Goal: Obtain resource: Download file/media

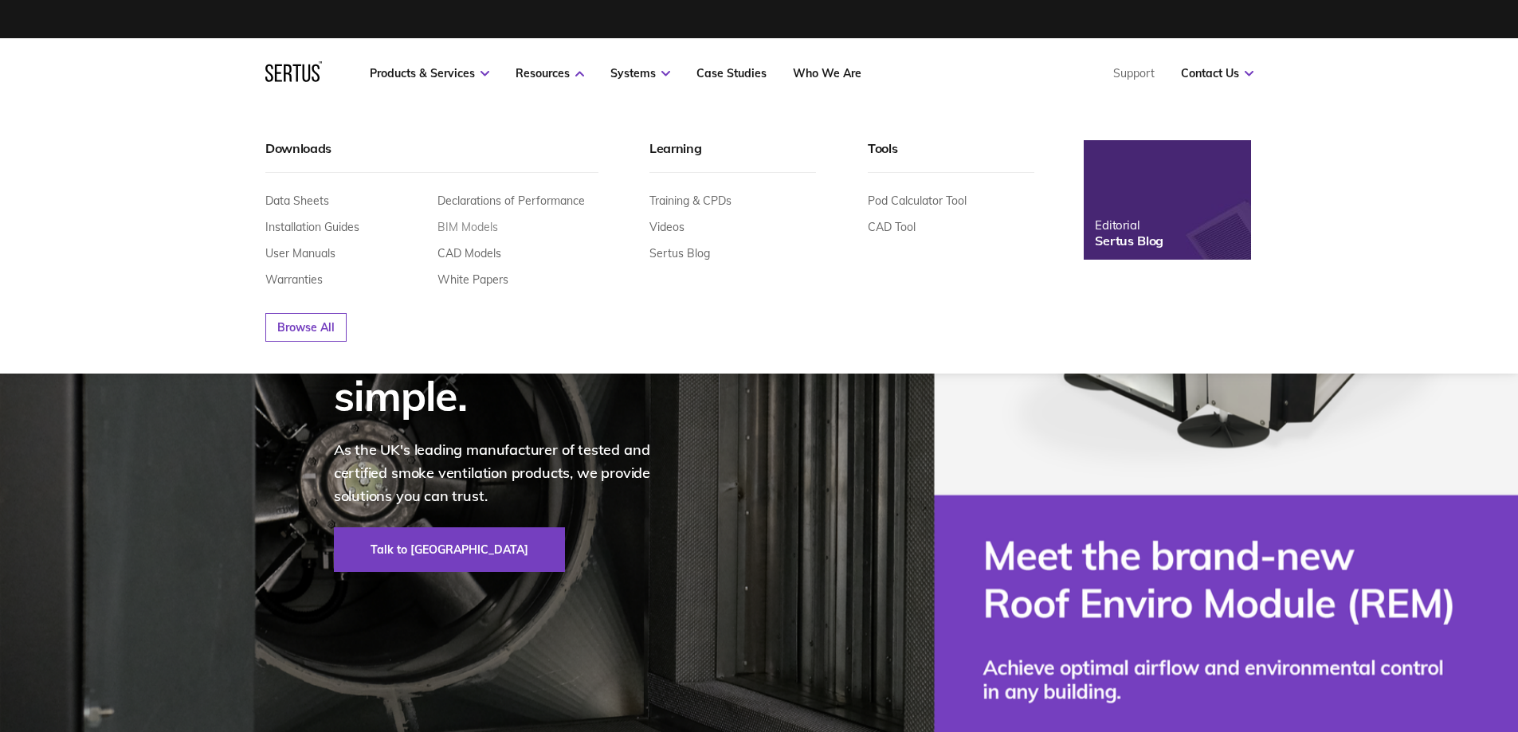
click at [482, 229] on link "BIM Models" at bounding box center [467, 227] width 61 height 14
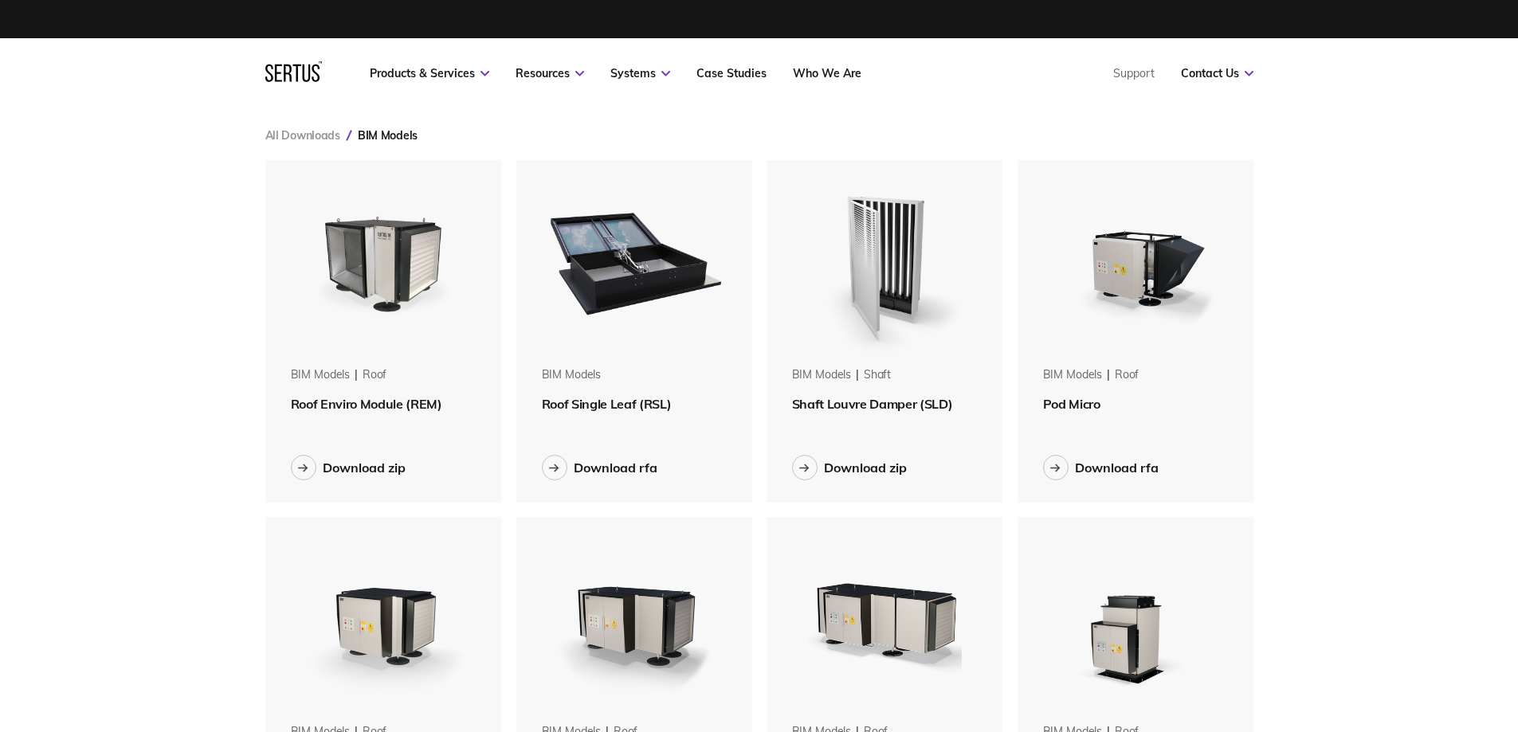
click at [639, 292] on img at bounding box center [634, 260] width 201 height 201
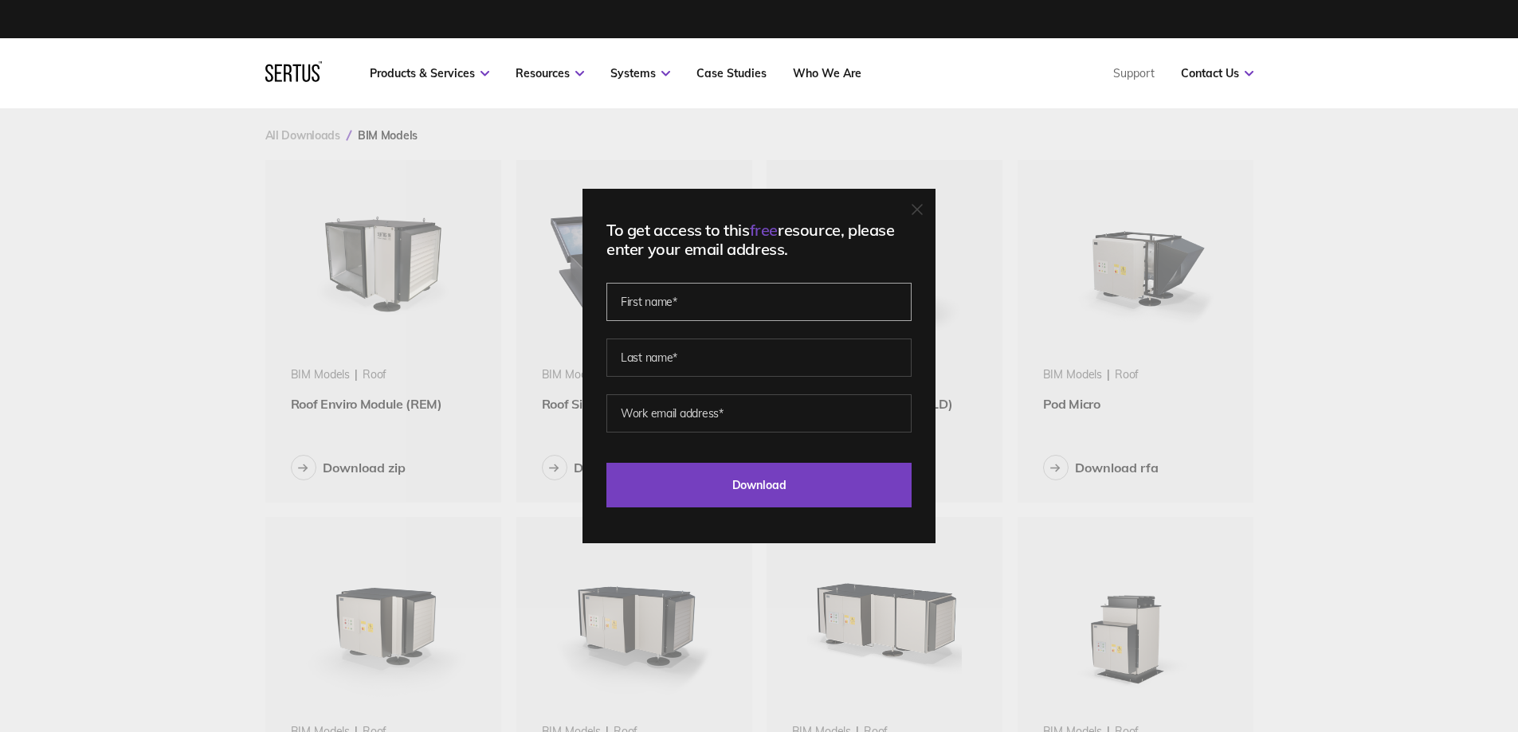
click at [640, 292] on input "text" at bounding box center [758, 302] width 305 height 38
type input "[PERSON_NAME]"
click at [656, 355] on input "text" at bounding box center [758, 358] width 305 height 38
type input "[PERSON_NAME]"
click at [686, 409] on input "email" at bounding box center [758, 413] width 305 height 38
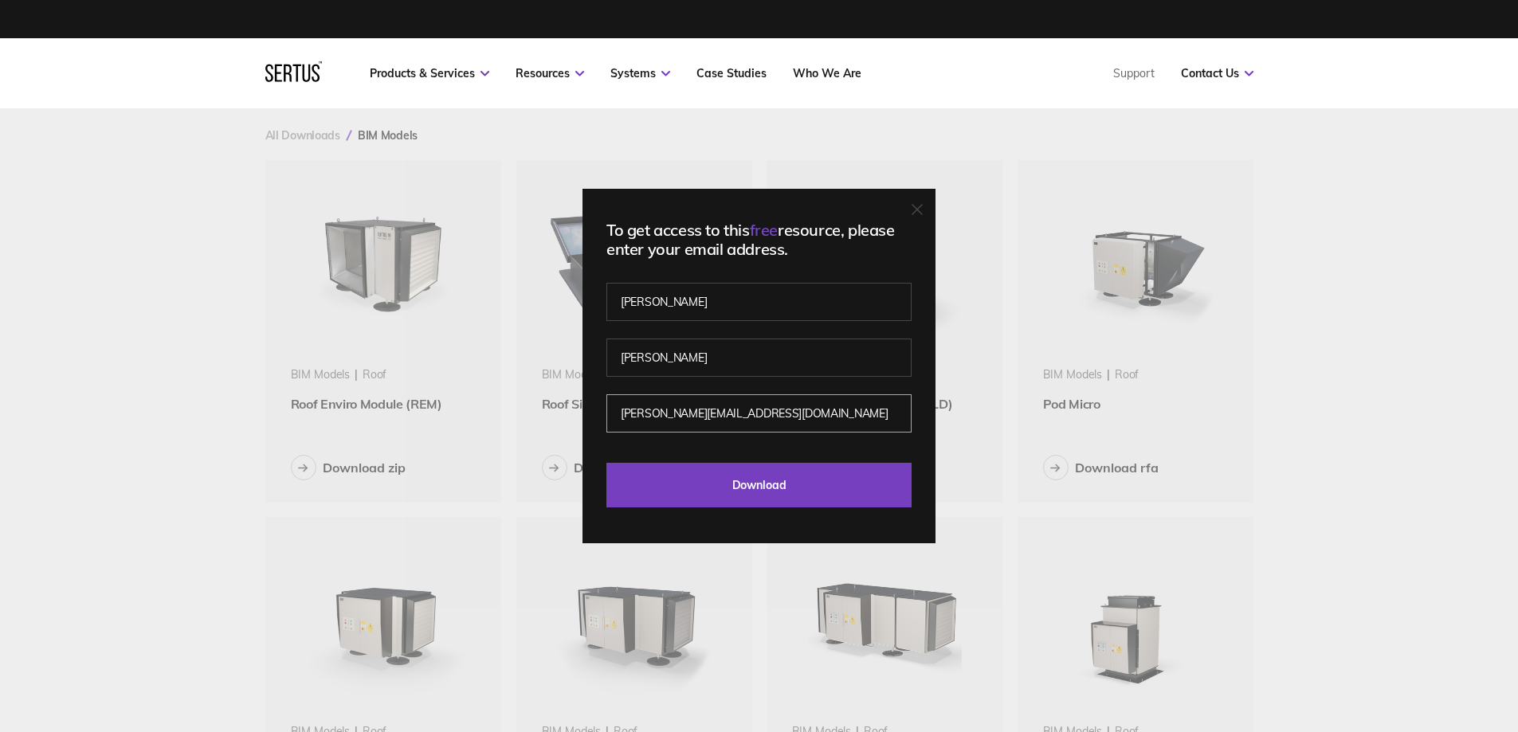
type input "[PERSON_NAME][EMAIL_ADDRESS][DOMAIN_NAME]"
click at [606, 463] on input "Download" at bounding box center [758, 485] width 305 height 45
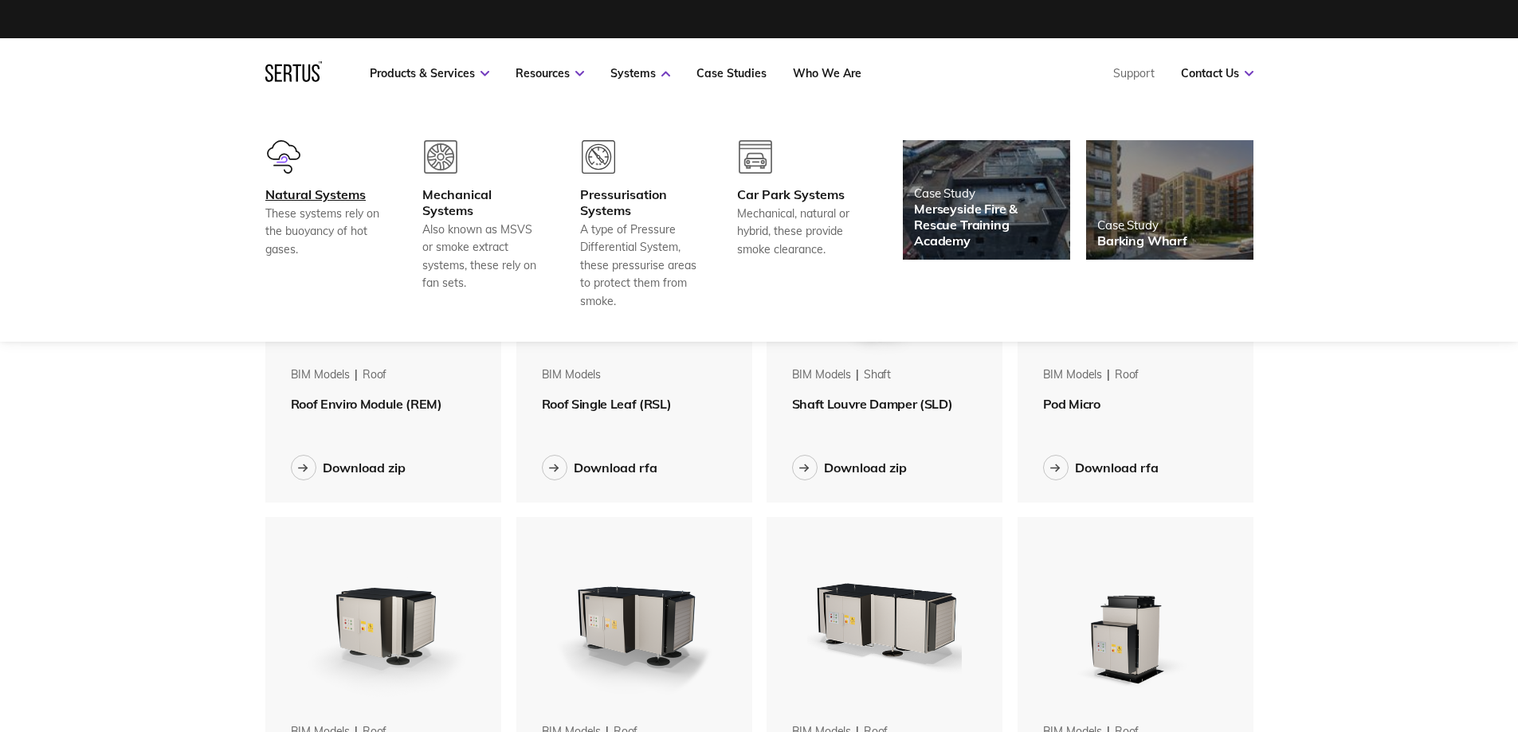
click at [324, 197] on div "Natural Systems" at bounding box center [324, 194] width 118 height 16
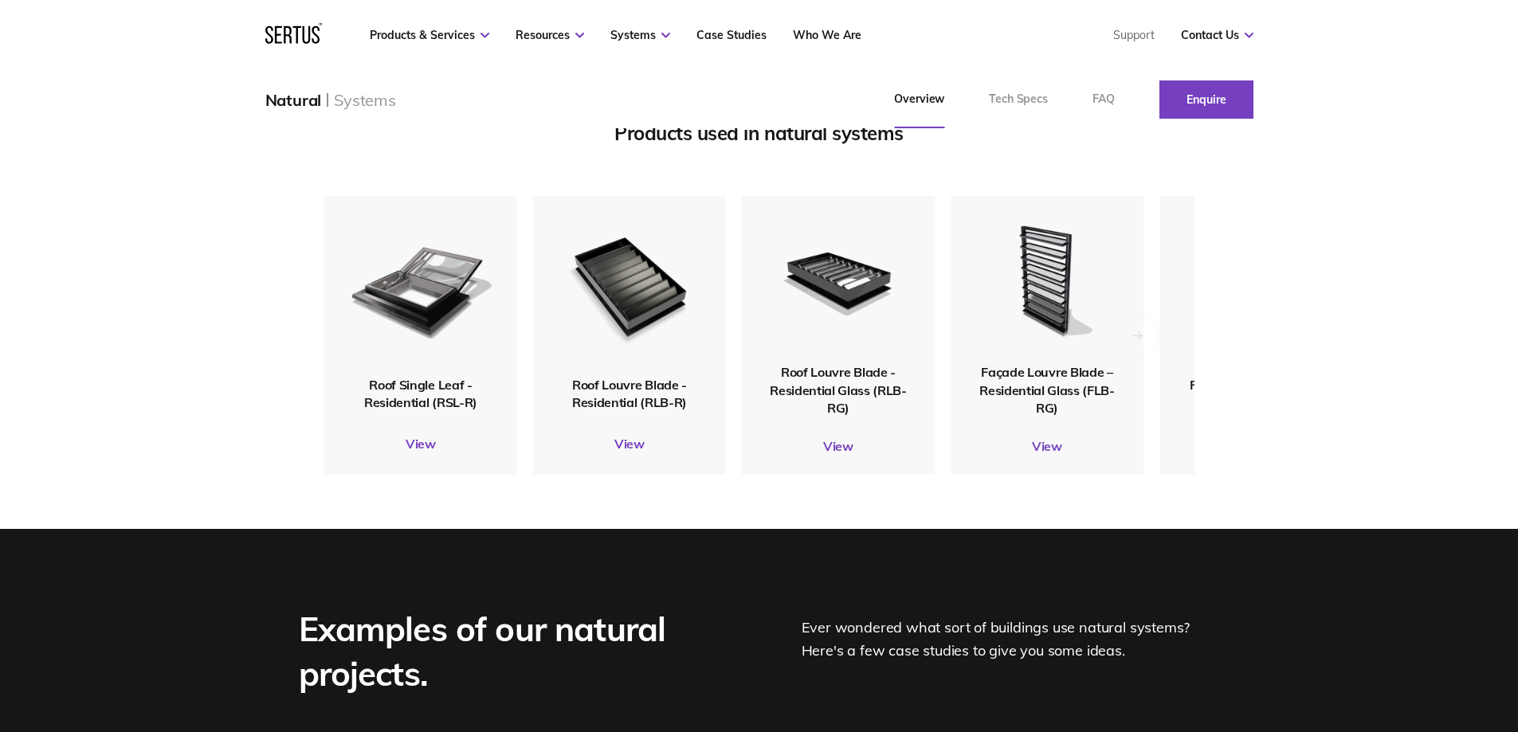
scroll to position [1992, 0]
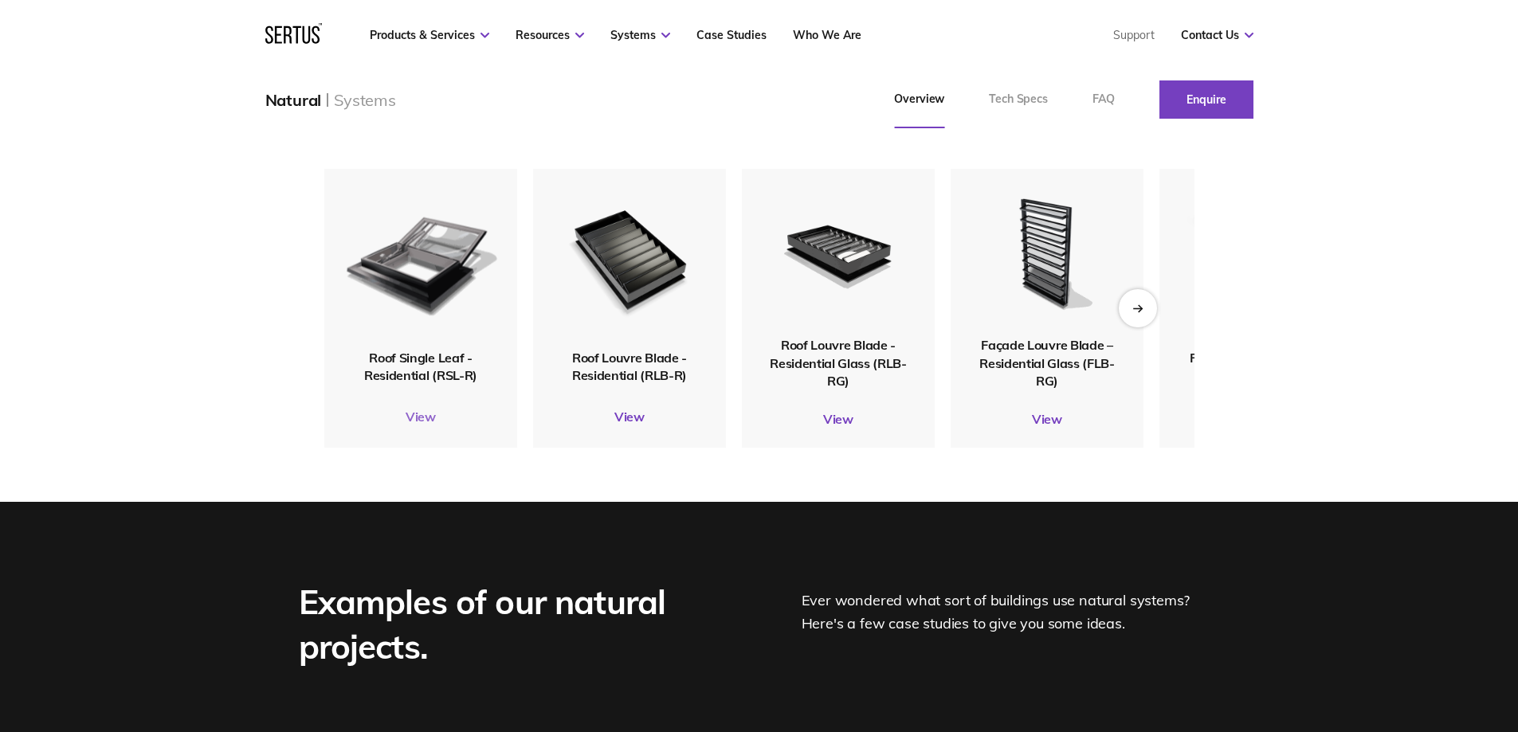
click at [430, 425] on link "View" at bounding box center [420, 417] width 193 height 16
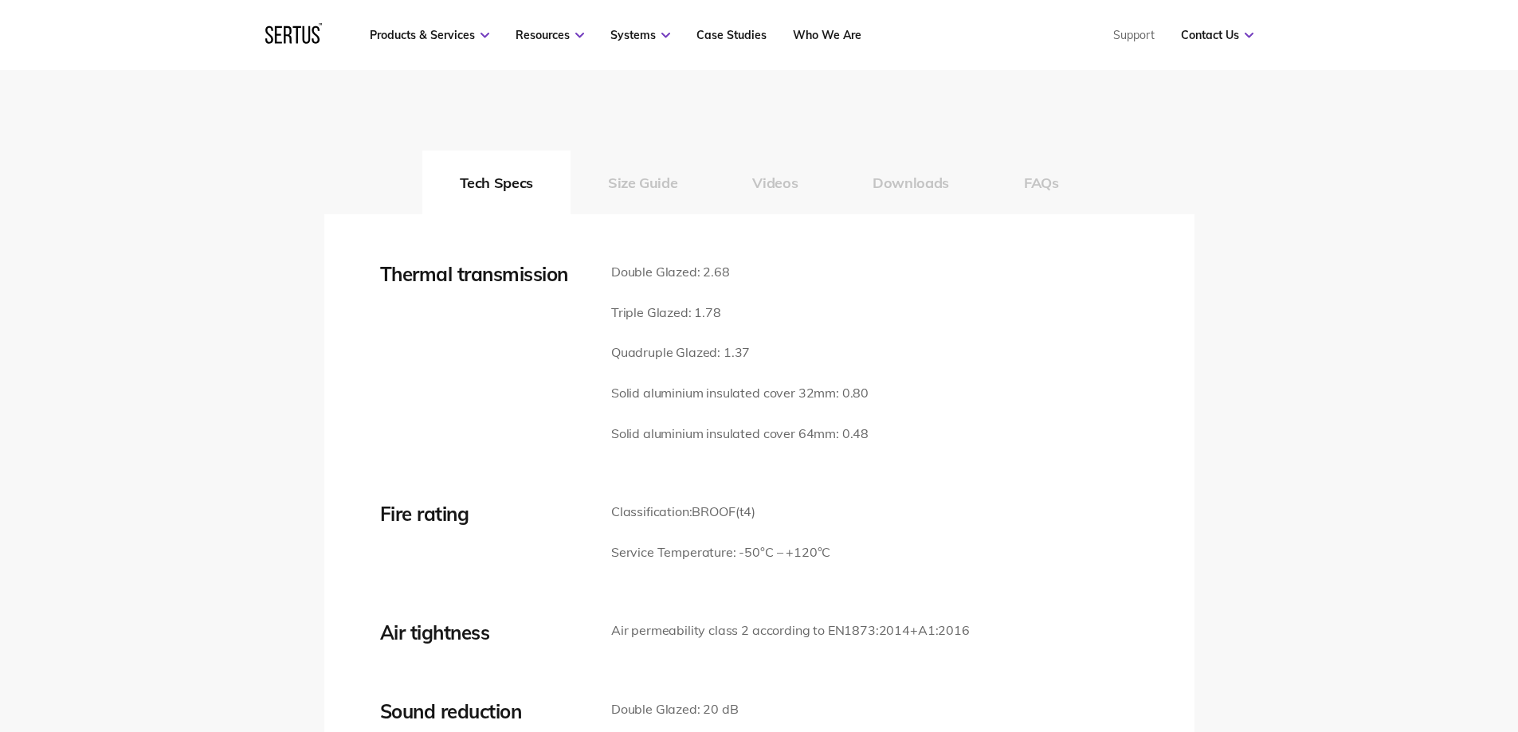
scroll to position [2310, 0]
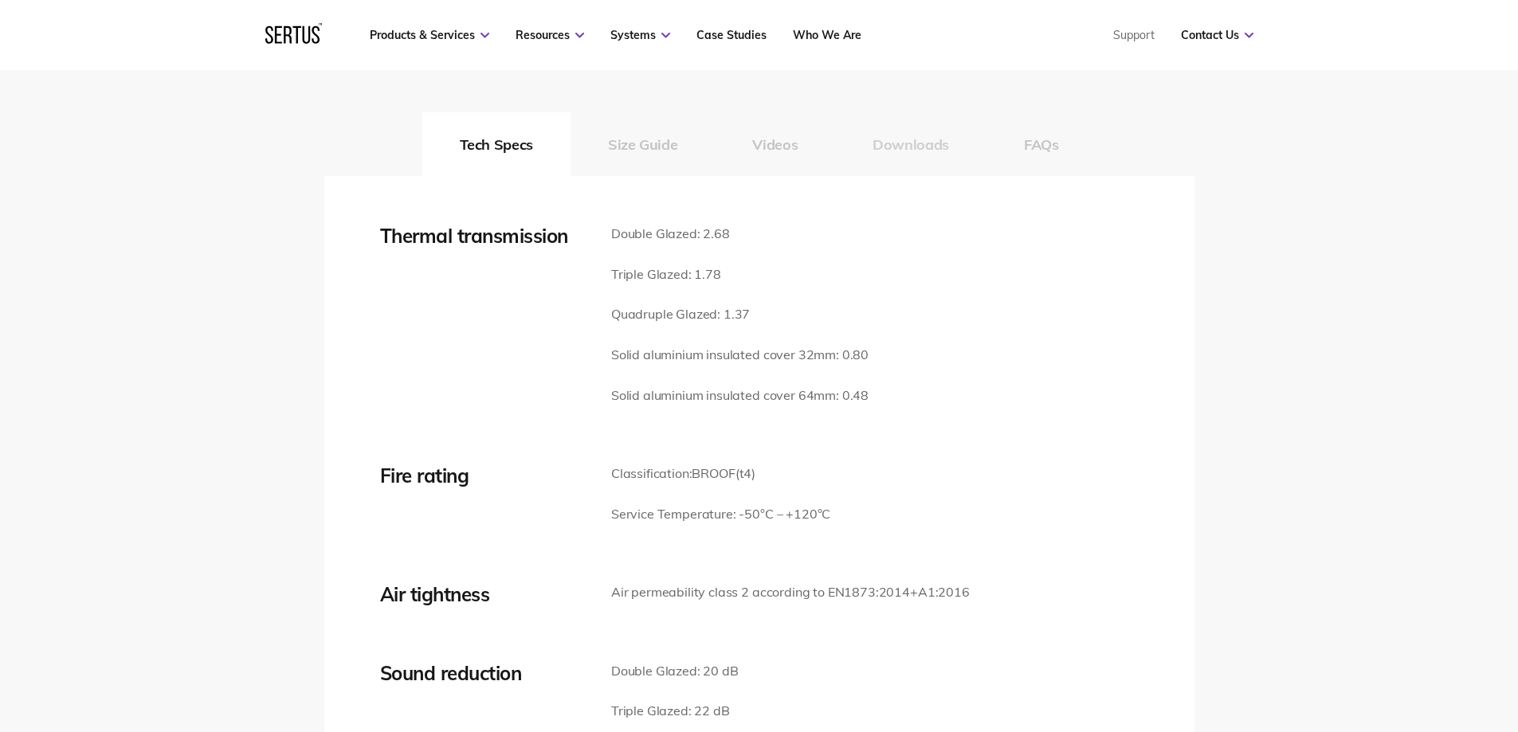
click at [902, 147] on button "Downloads" at bounding box center [910, 144] width 151 height 64
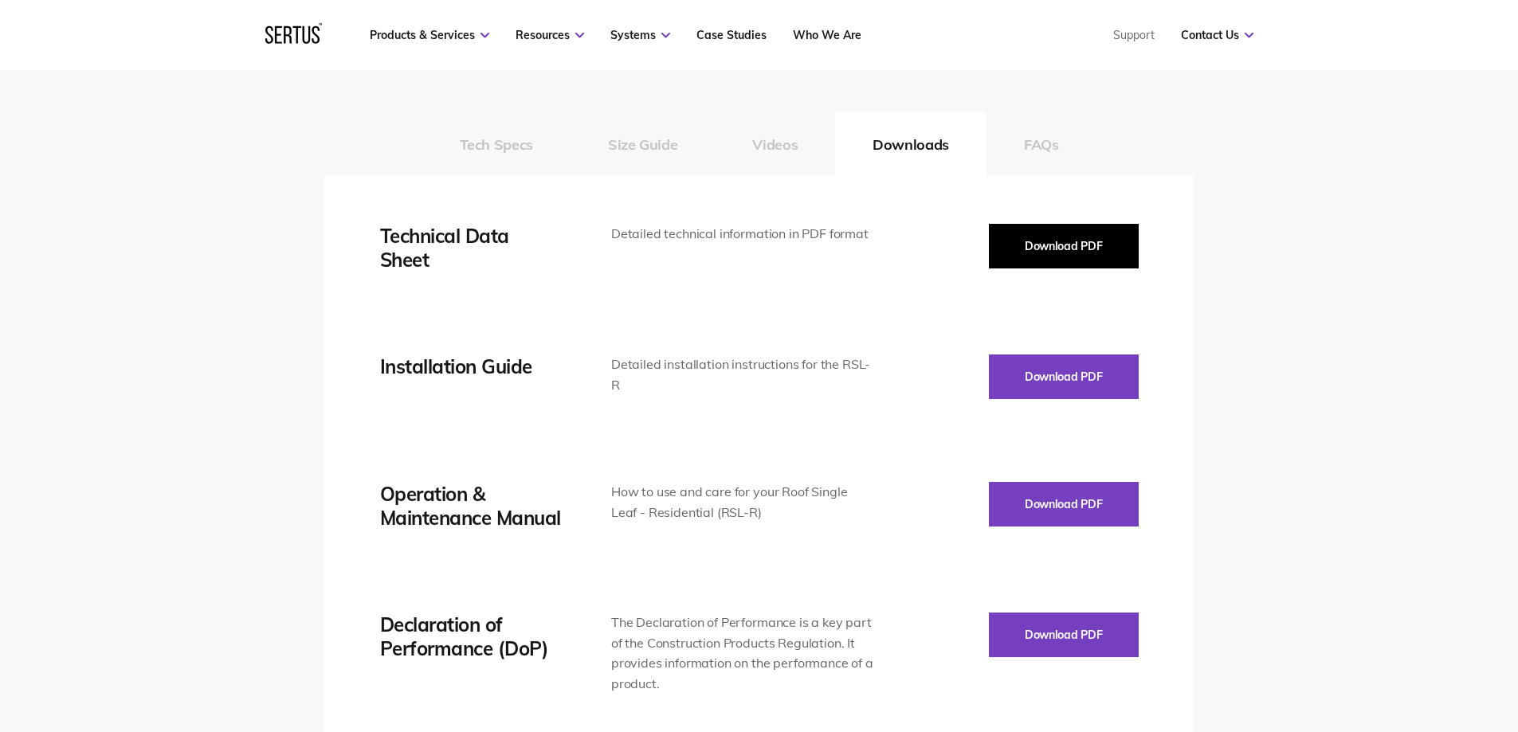
click at [1064, 245] on button "Download PDF" at bounding box center [1064, 246] width 150 height 45
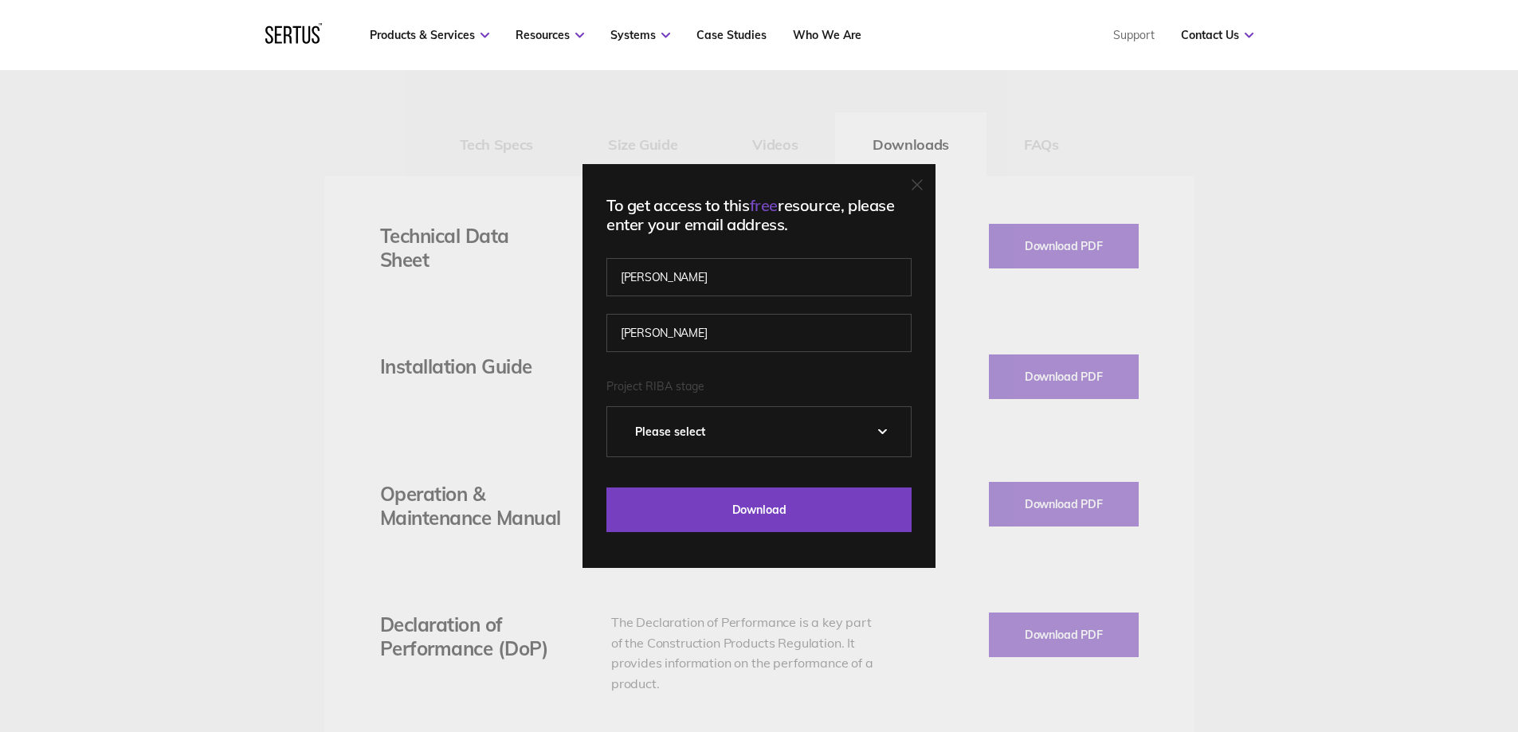
click at [748, 434] on select "Please Select 0 – Strategic Definition 1 - Preparation & Brief 2 - Concept Desi…" at bounding box center [759, 431] width 304 height 49
select select "1 - Preparation & Brief"
click at [613, 407] on select "Please Select 0 – Strategic Definition 1 - Preparation & Brief 2 - Concept Desi…" at bounding box center [759, 431] width 304 height 49
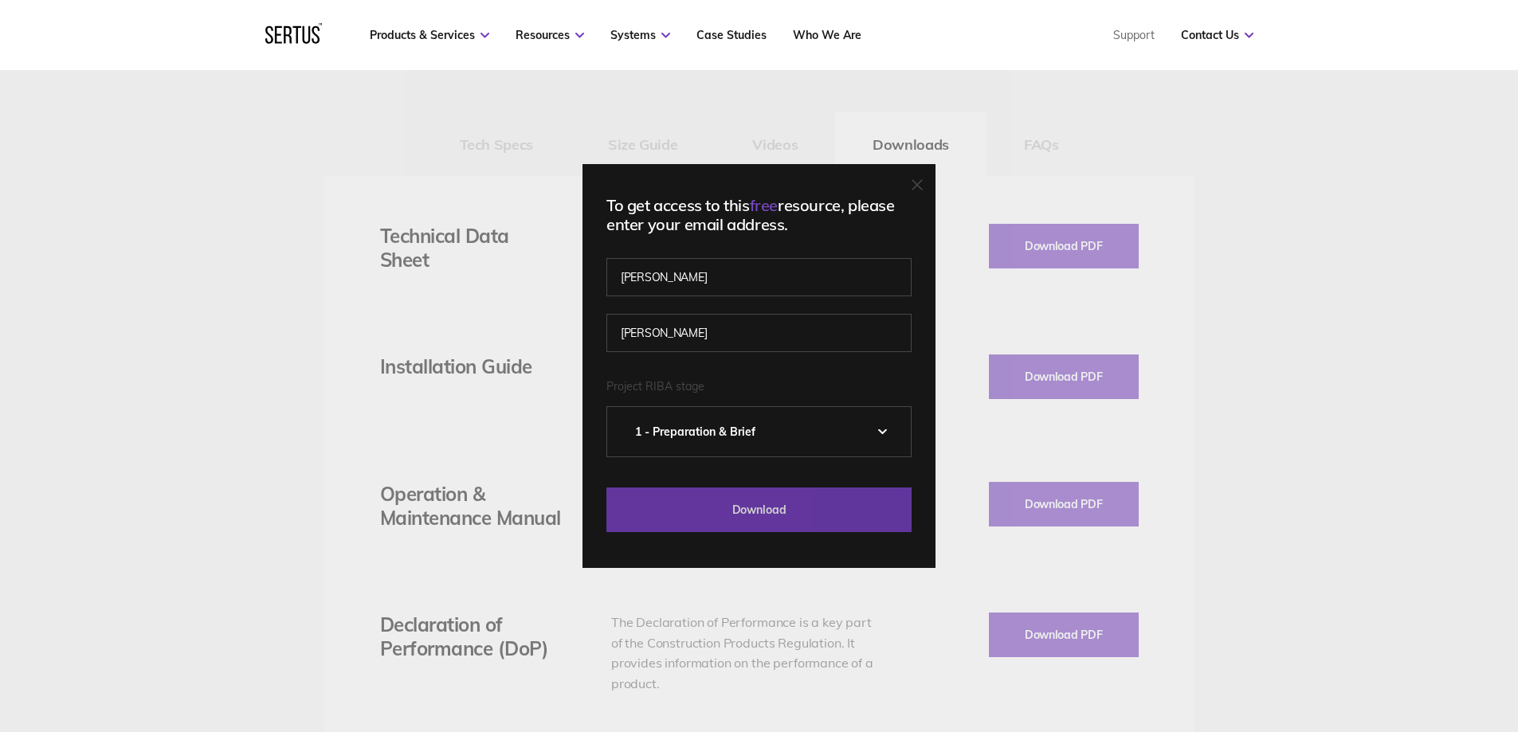
click at [747, 504] on input "Download" at bounding box center [758, 510] width 305 height 45
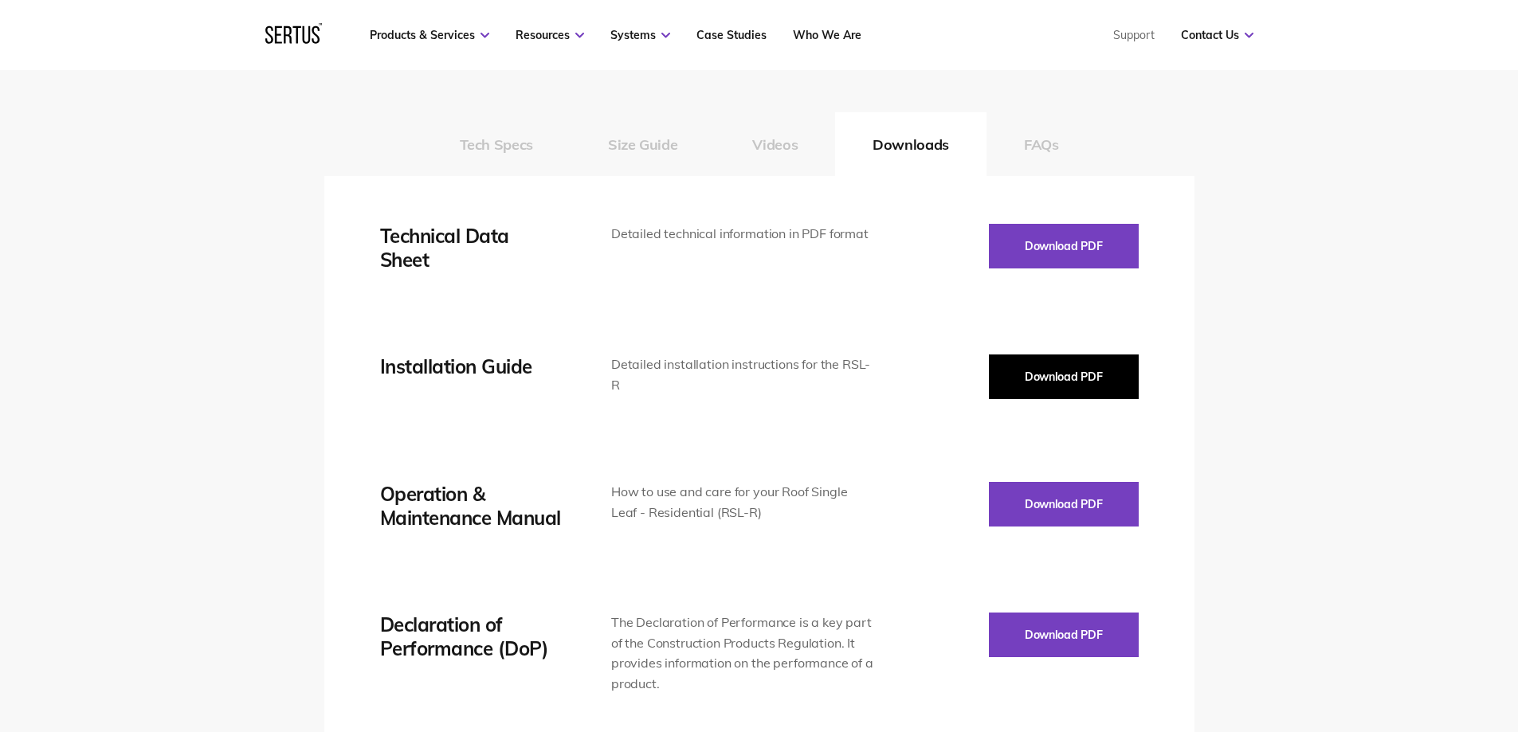
click at [1058, 378] on button "Download PDF" at bounding box center [1064, 377] width 150 height 45
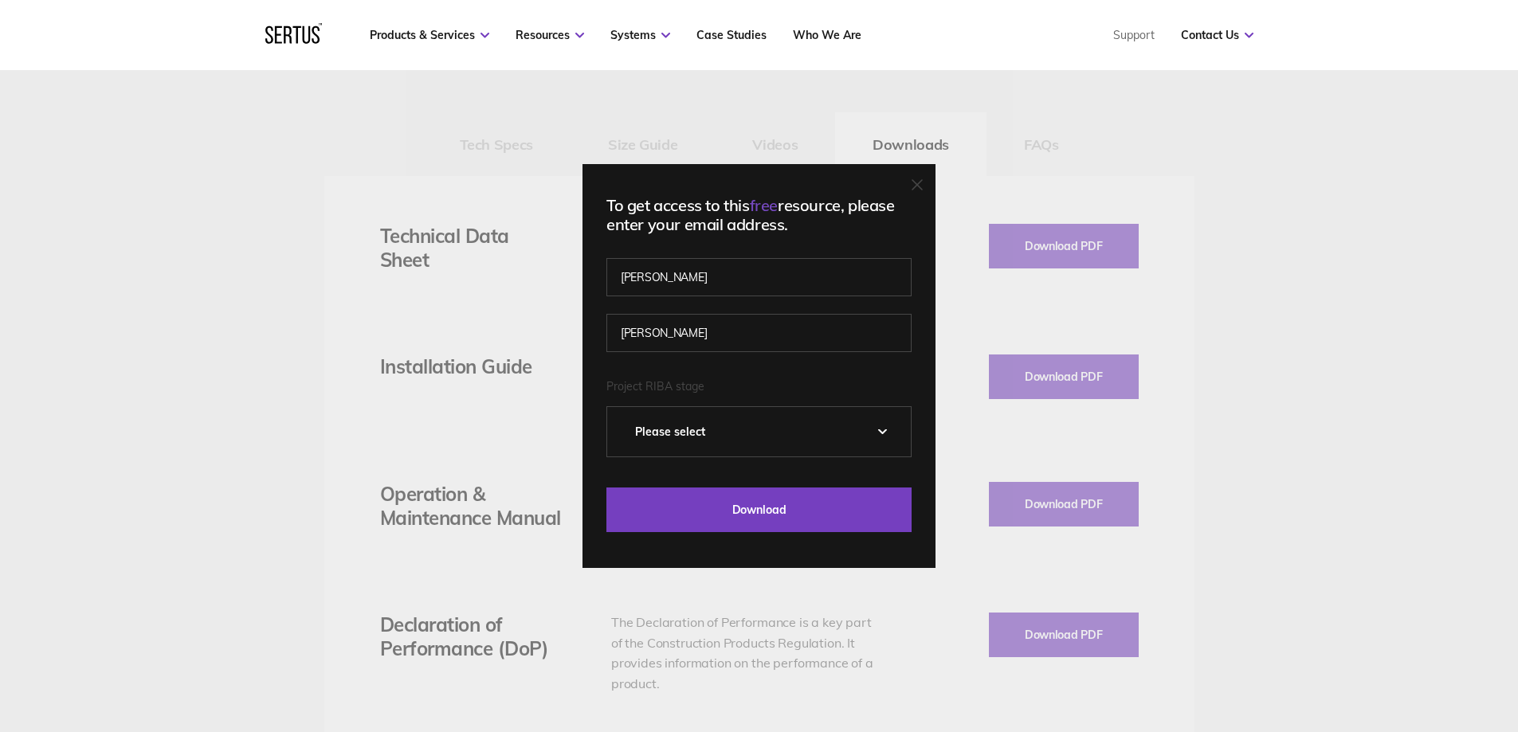
click at [748, 443] on select "Please Select 0 – Strategic Definition 1 - Preparation & Brief 2 - Concept Desi…" at bounding box center [759, 431] width 304 height 49
select select "1 - Preparation & Brief"
click at [613, 407] on select "Please Select 0 – Strategic Definition 1 - Preparation & Brief 2 - Concept Desi…" at bounding box center [759, 431] width 304 height 49
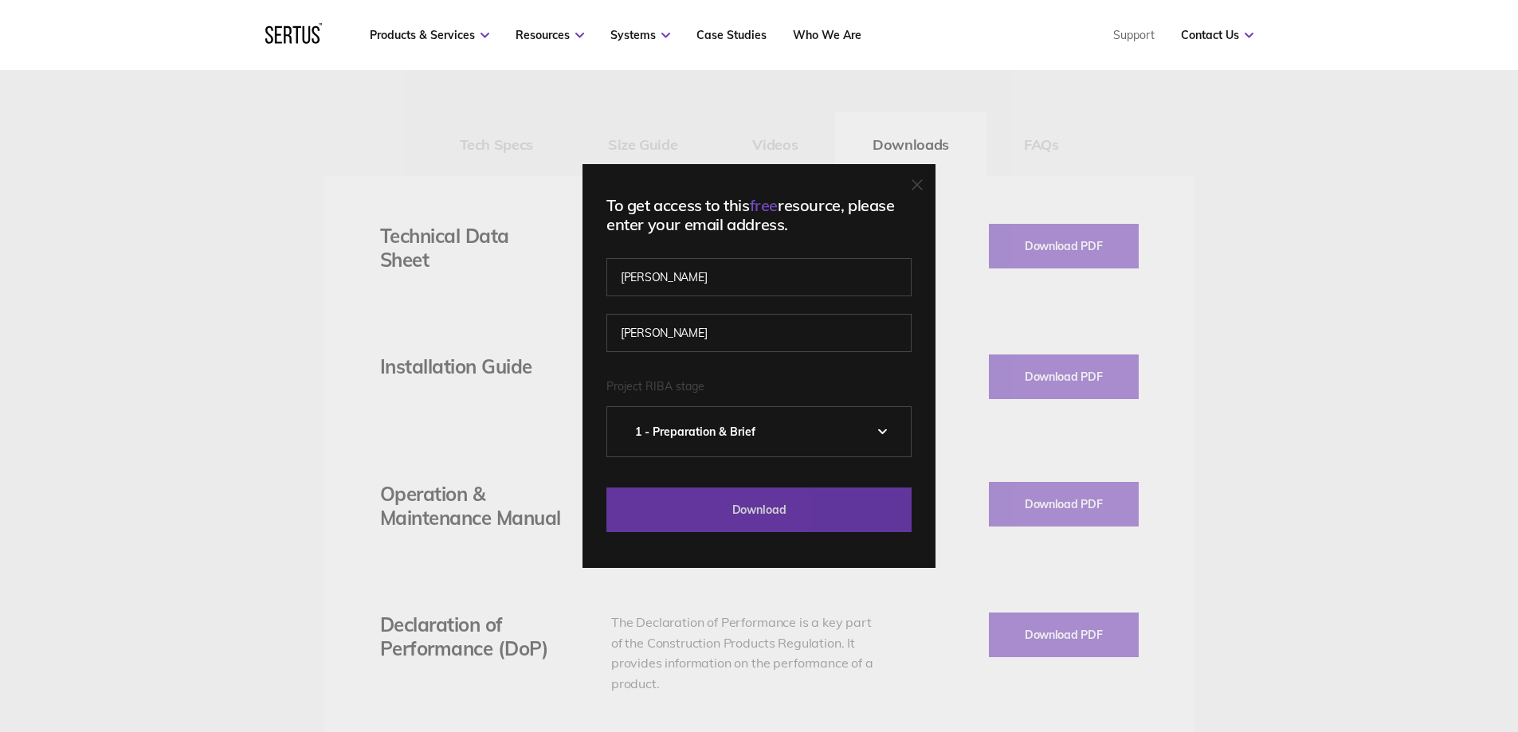
click at [749, 511] on input "Download" at bounding box center [758, 510] width 305 height 45
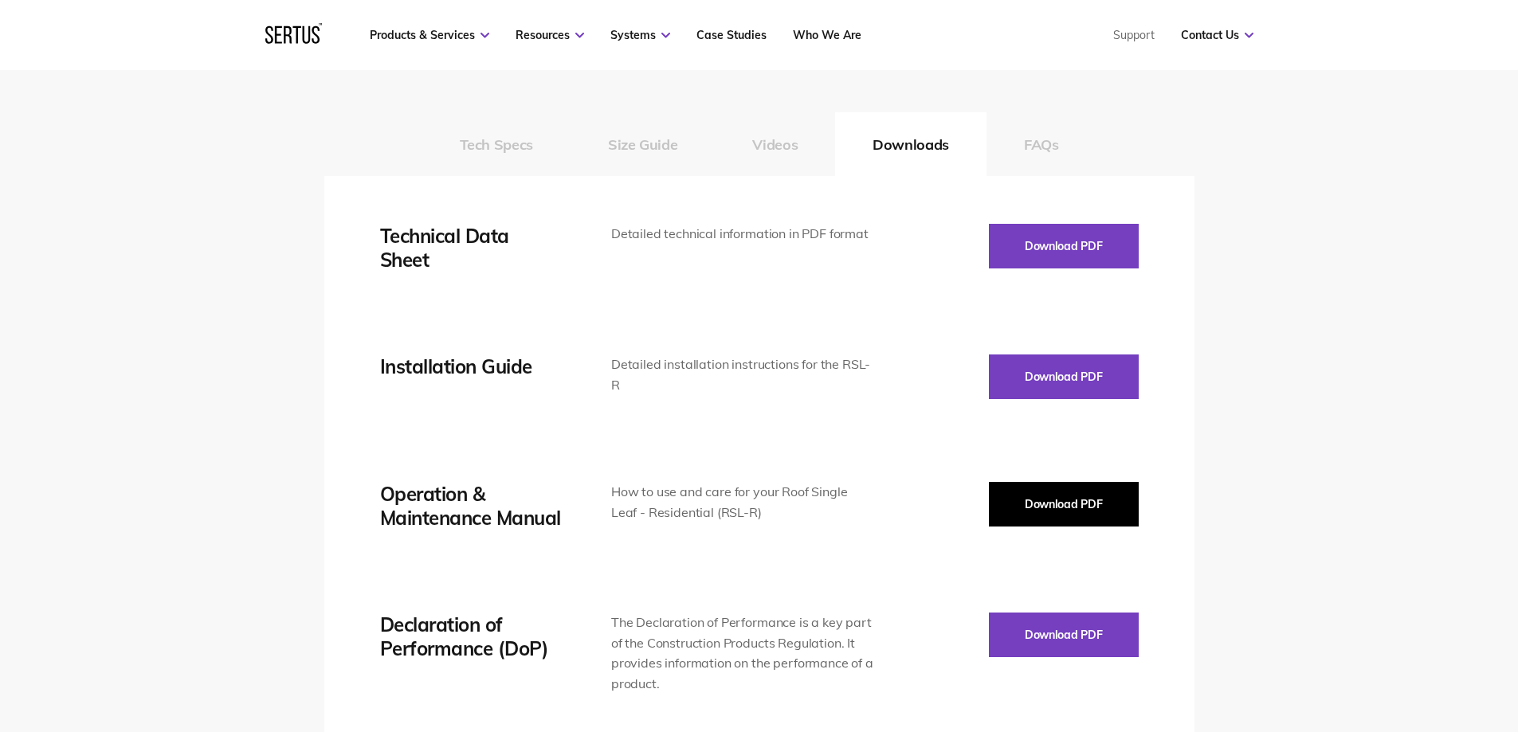
click at [1058, 515] on button "Download PDF" at bounding box center [1064, 504] width 150 height 45
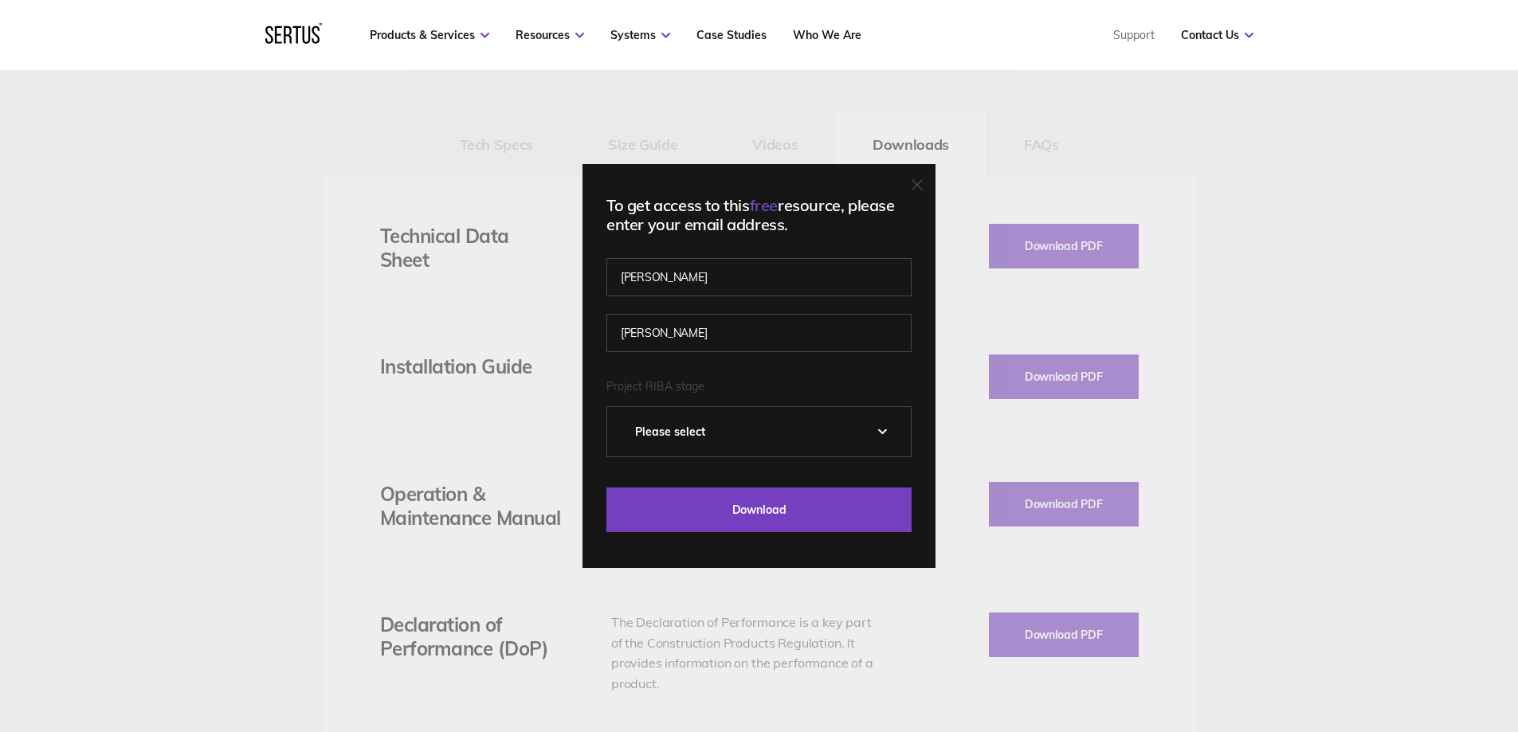
click at [766, 432] on select "Please Select 0 – Strategic Definition 1 - Preparation & Brief 2 - Concept Desi…" at bounding box center [759, 431] width 304 height 49
select select "1 - Preparation & Brief"
click at [613, 407] on select "Please Select 0 – Strategic Definition 1 - Preparation & Brief 2 - Concept Desi…" at bounding box center [759, 431] width 304 height 49
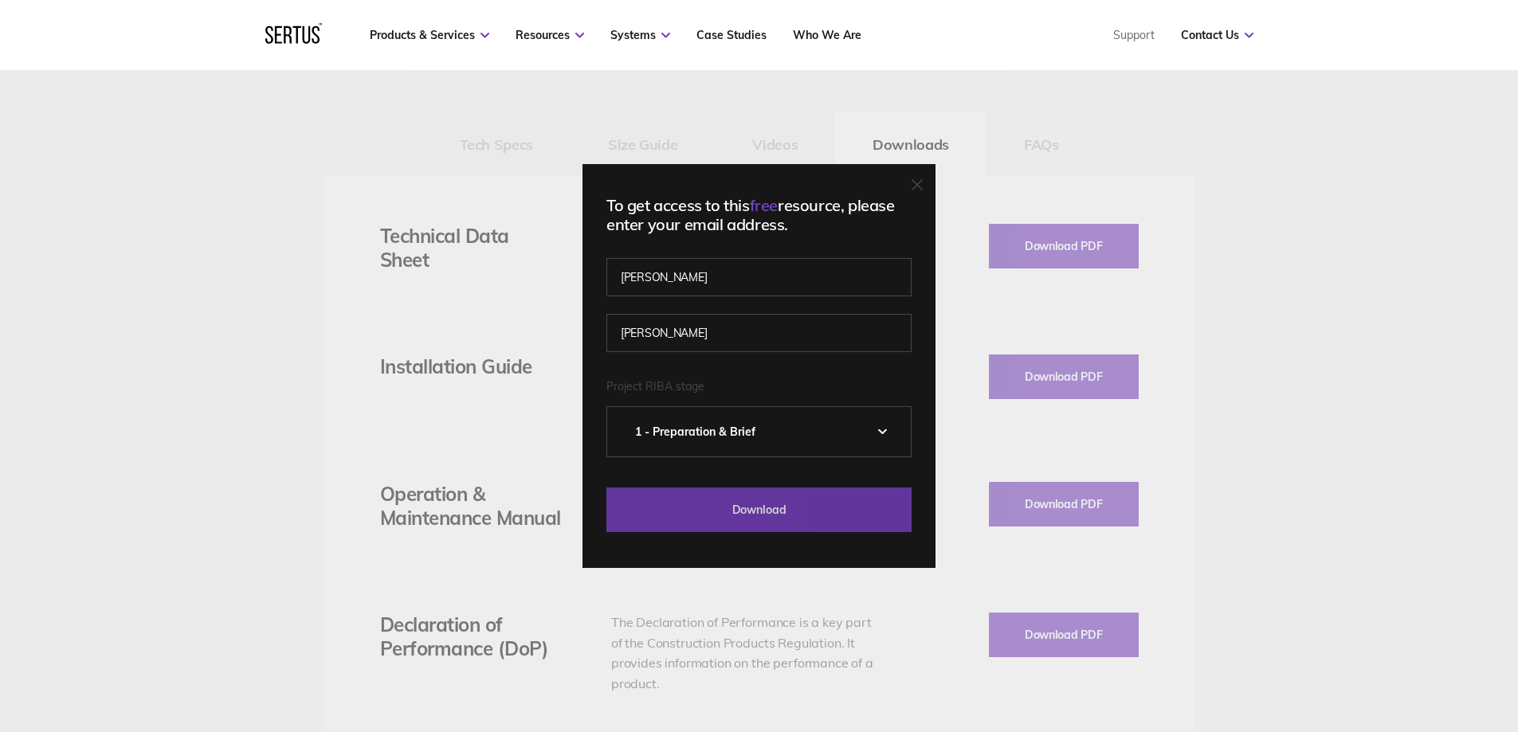
click at [751, 527] on input "Download" at bounding box center [758, 510] width 305 height 45
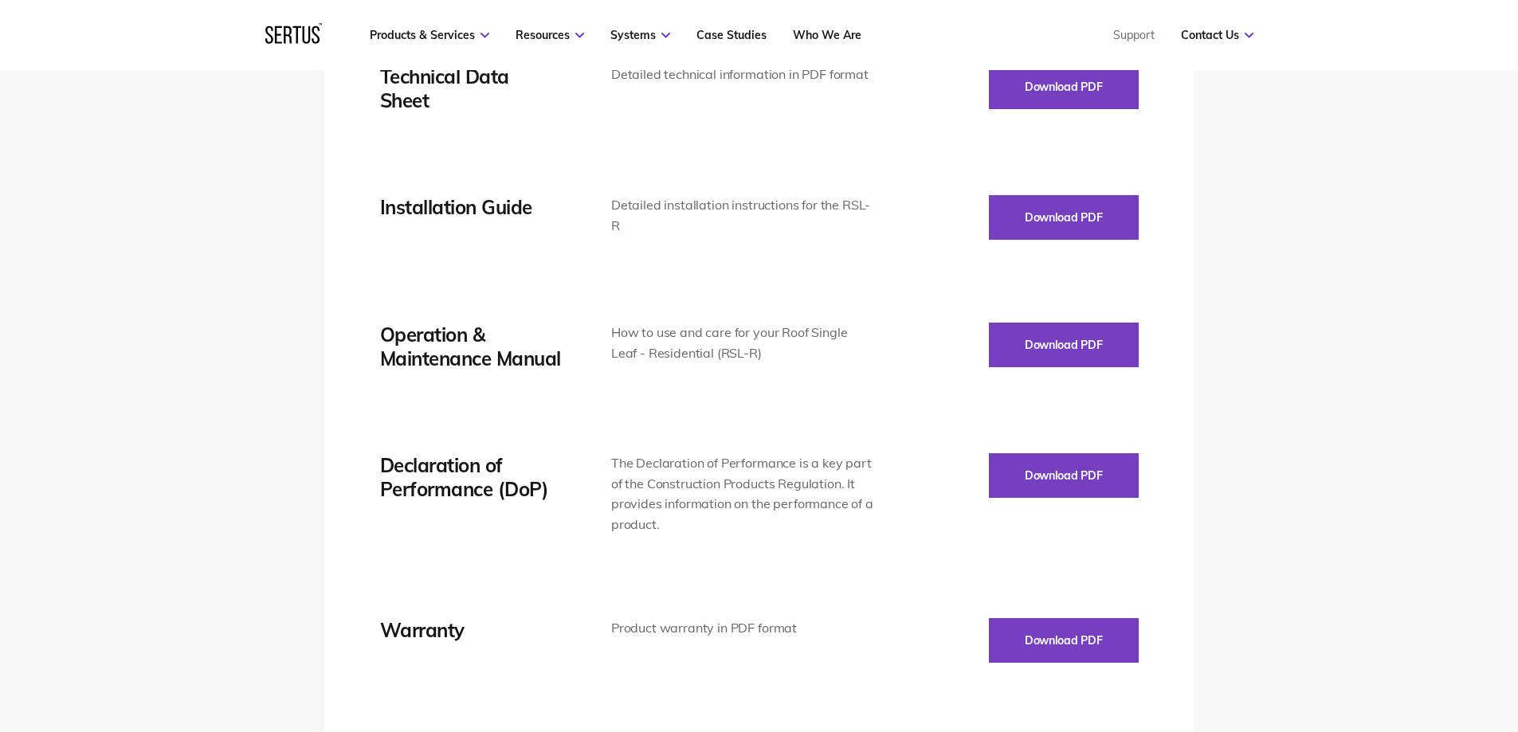
scroll to position [2550, 0]
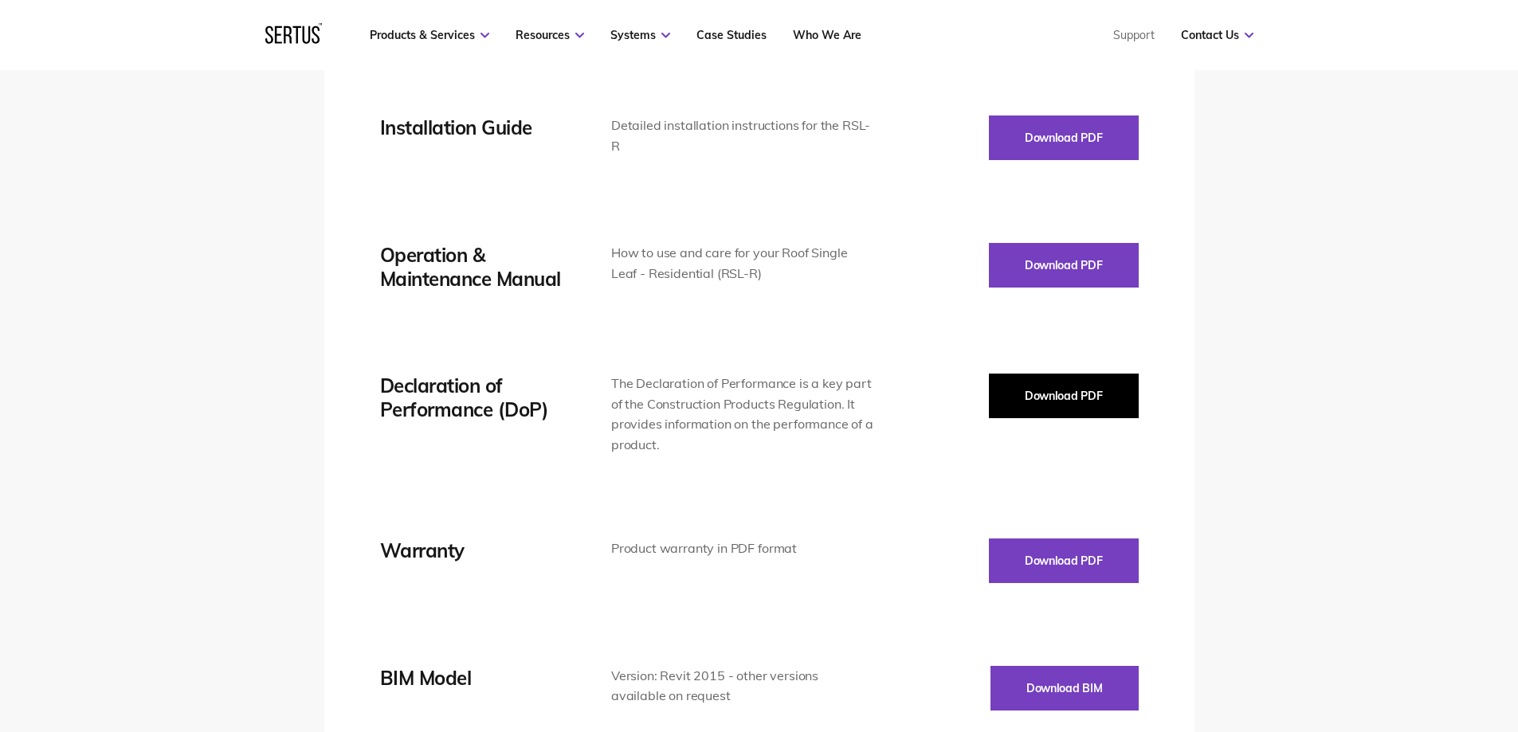
click at [1057, 402] on button "Download PDF" at bounding box center [1064, 396] width 150 height 45
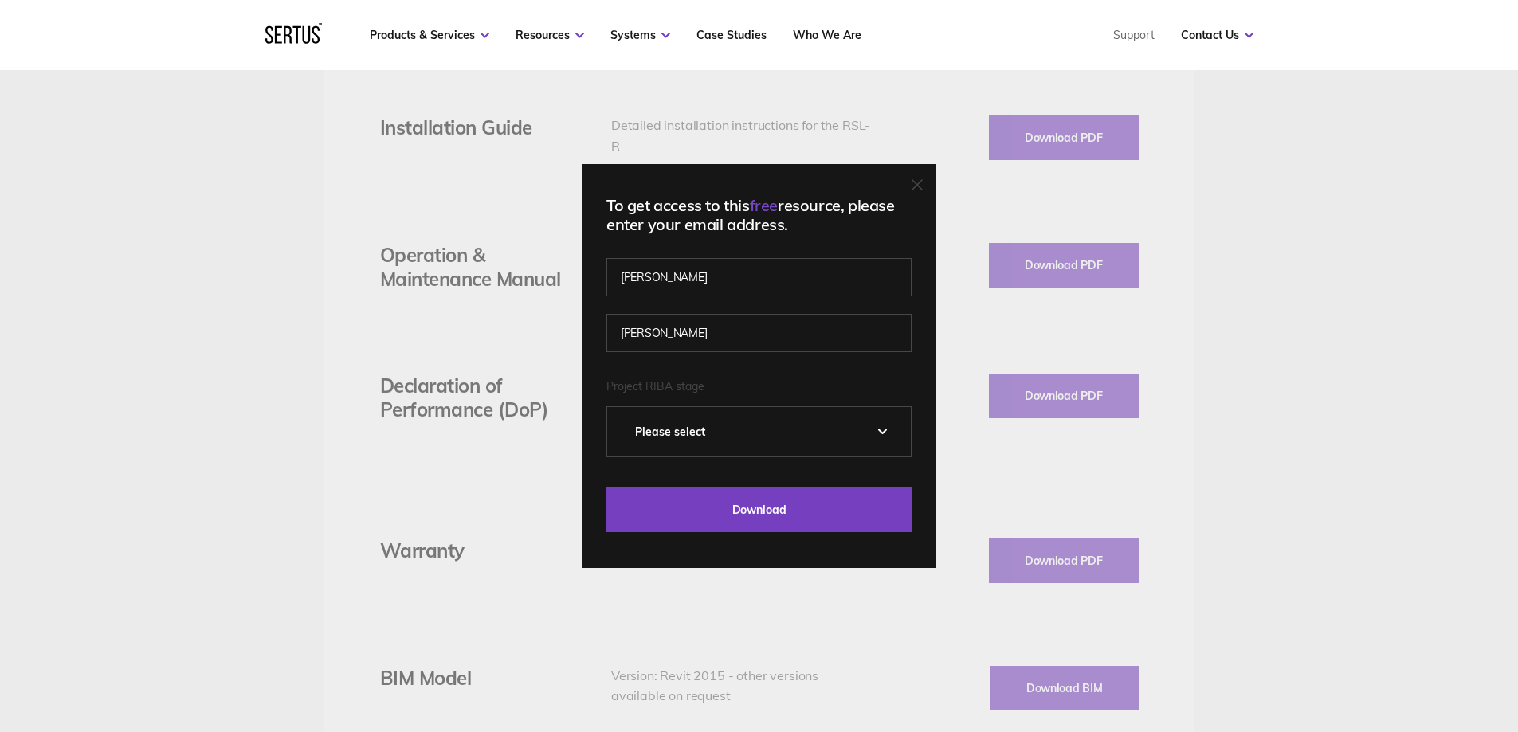
click at [786, 444] on select "Please Select 0 – Strategic Definition 1 - Preparation & Brief 2 - Concept Desi…" at bounding box center [759, 431] width 304 height 49
select select "1 - Preparation & Brief"
click at [613, 407] on select "Please Select 0 – Strategic Definition 1 - Preparation & Brief 2 - Concept Desi…" at bounding box center [759, 431] width 304 height 49
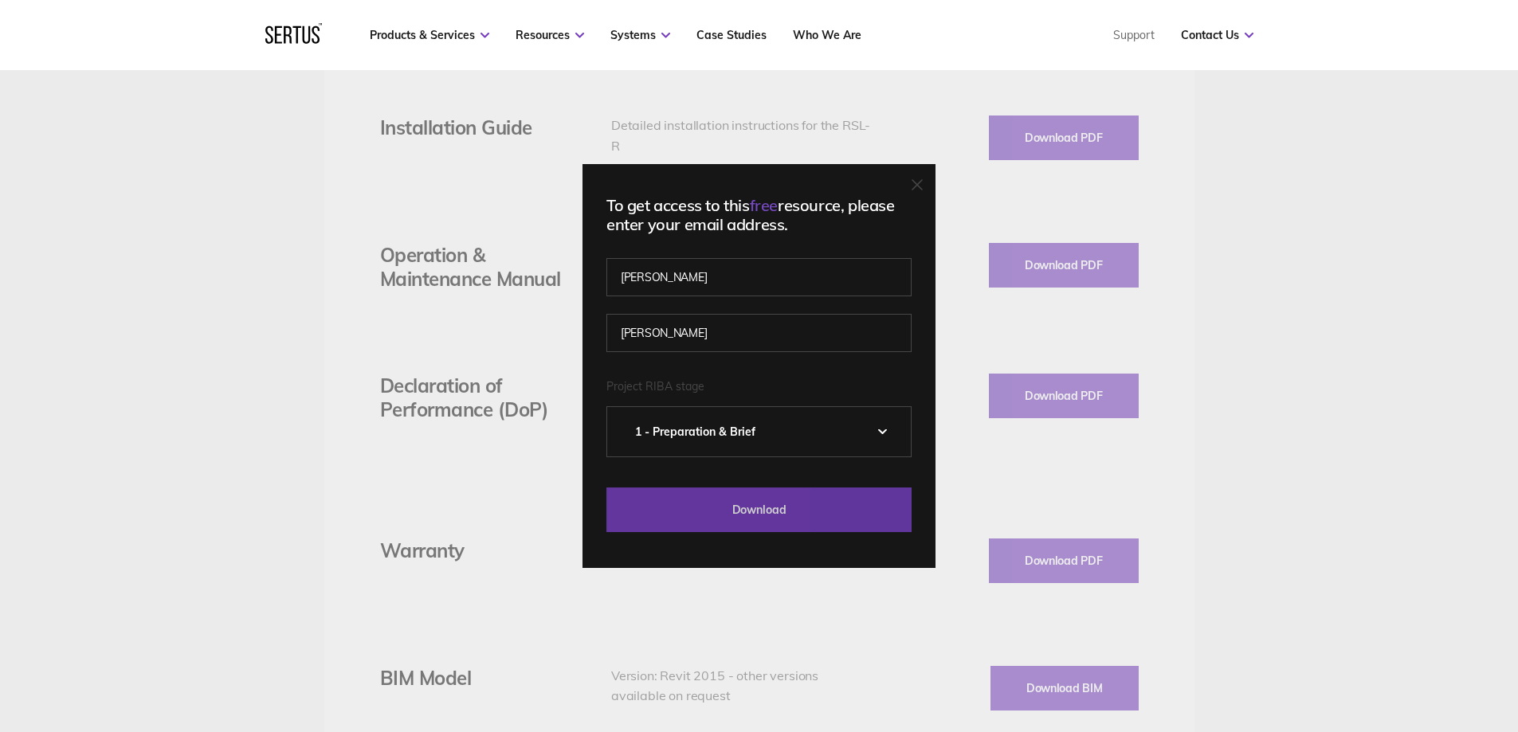
click at [770, 522] on input "Download" at bounding box center [758, 510] width 305 height 45
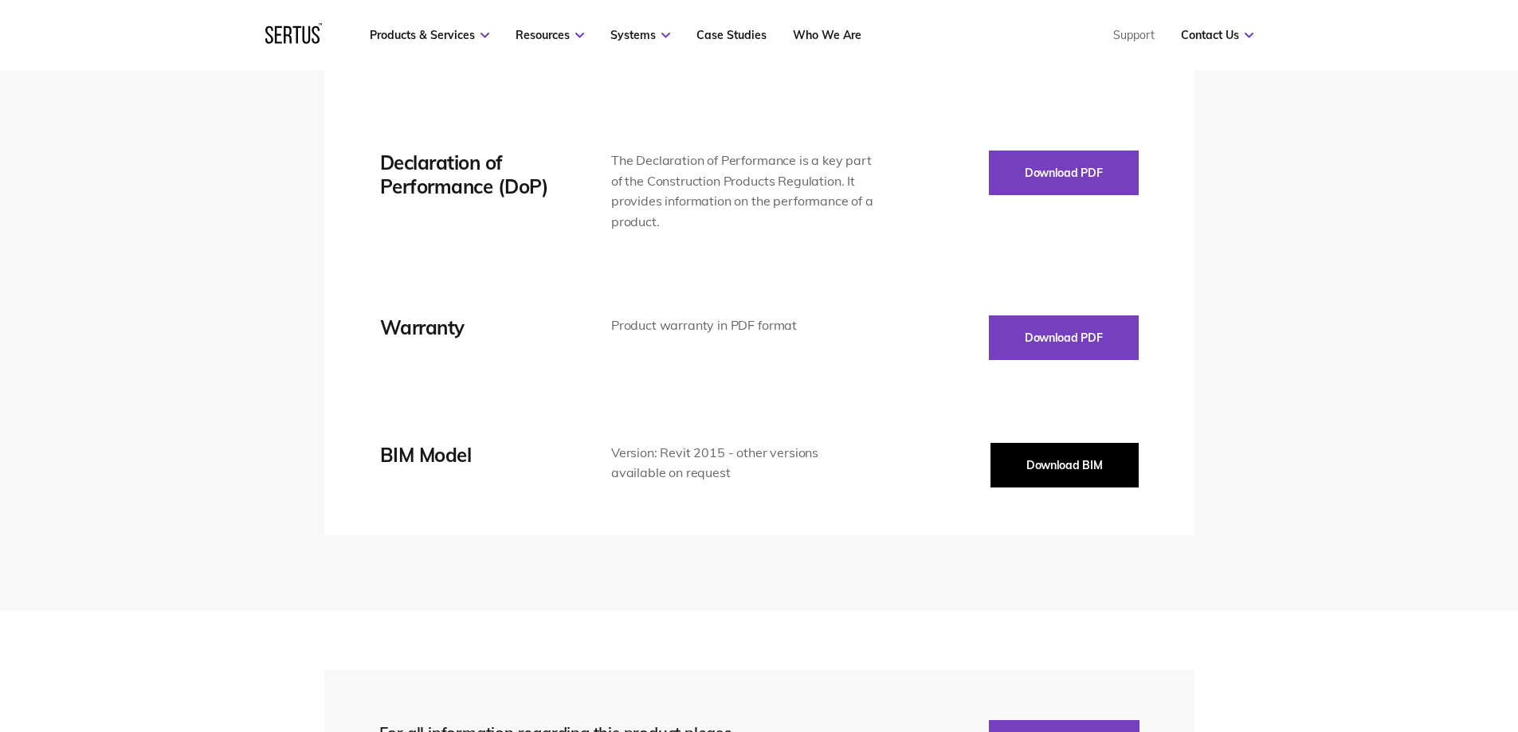
scroll to position [2789, 0]
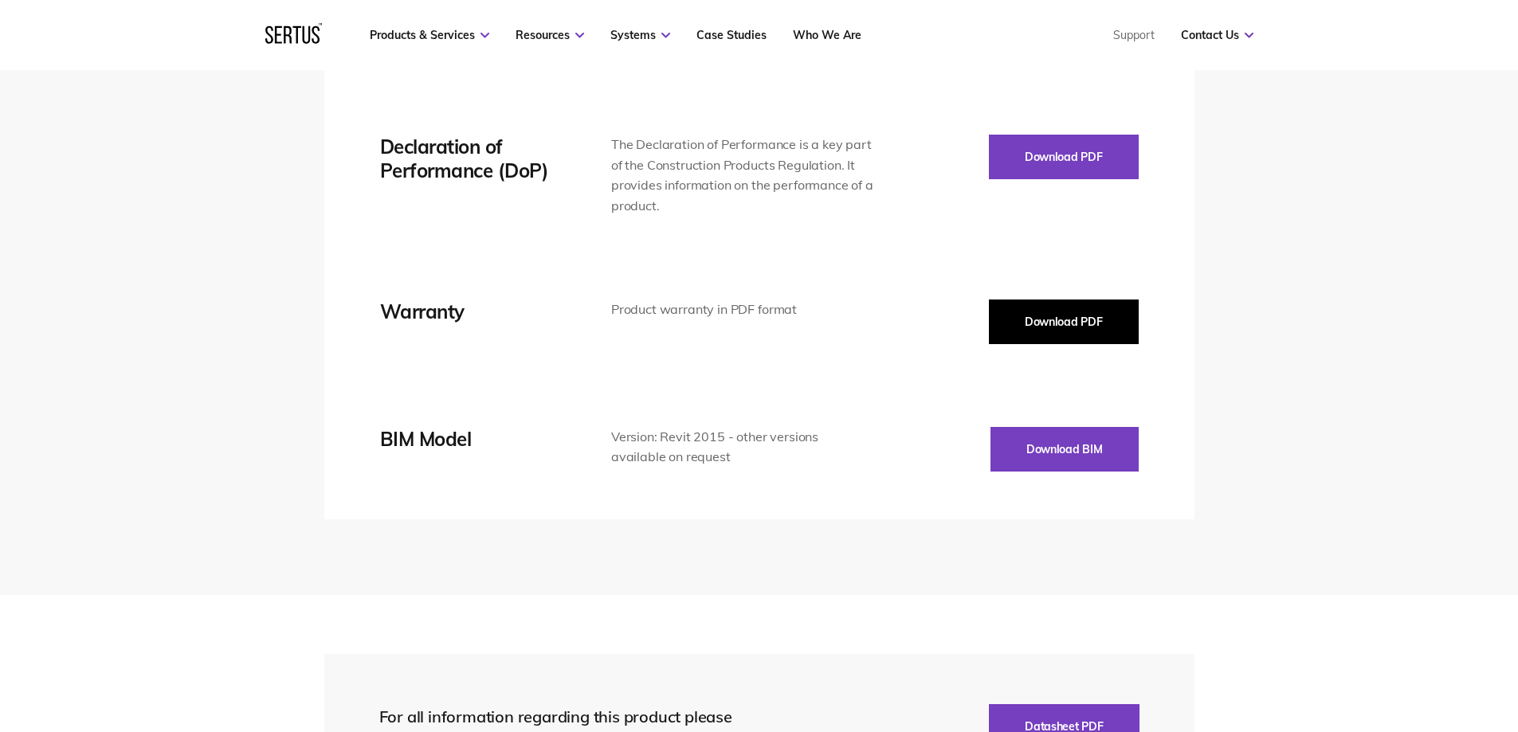
click at [1050, 325] on button "Download PDF" at bounding box center [1064, 322] width 150 height 45
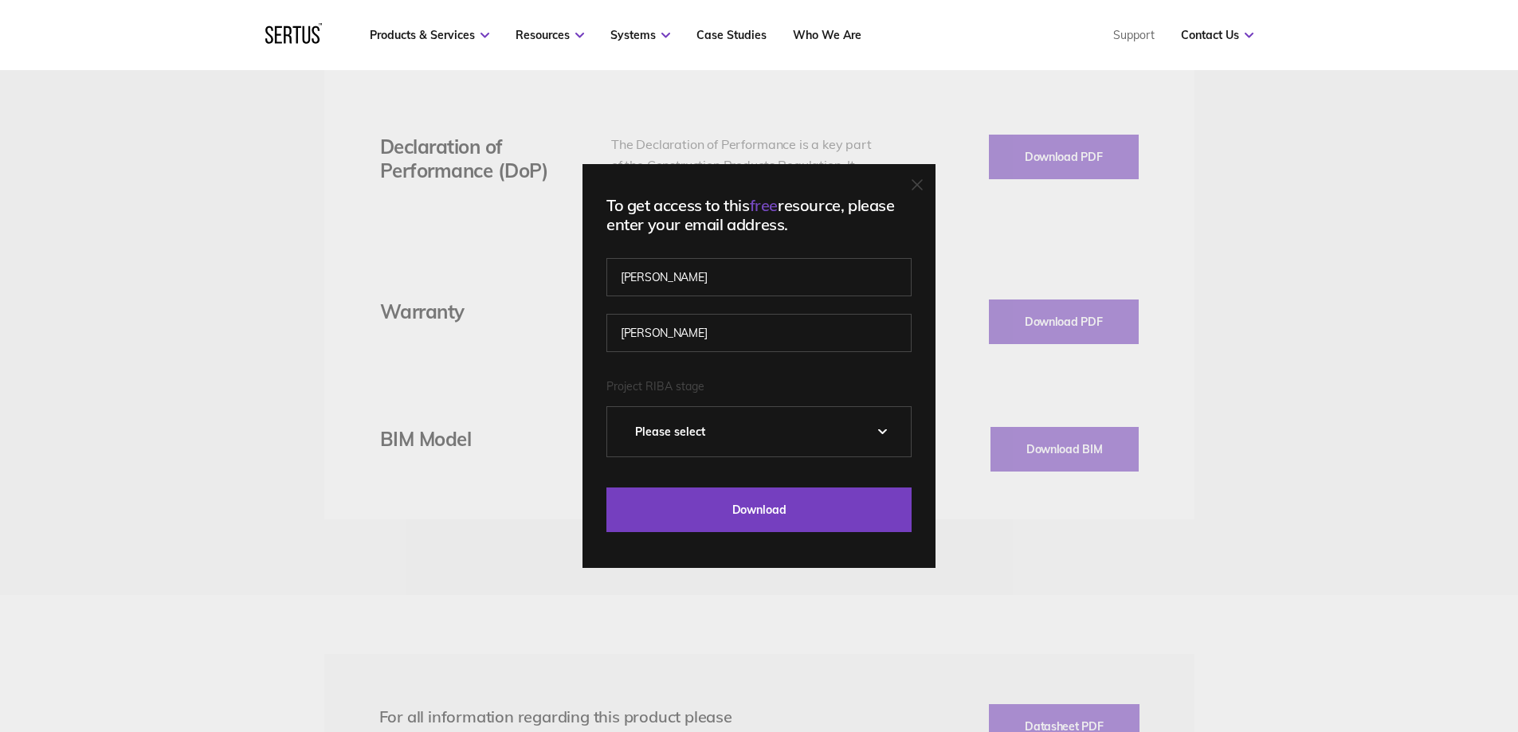
click at [745, 445] on select "Please Select 0 – Strategic Definition 1 - Preparation & Brief 2 - Concept Desi…" at bounding box center [759, 431] width 304 height 49
select select "1 - Preparation & Brief"
click at [613, 407] on select "Please Select 0 – Strategic Definition 1 - Preparation & Brief 2 - Concept Desi…" at bounding box center [759, 431] width 304 height 49
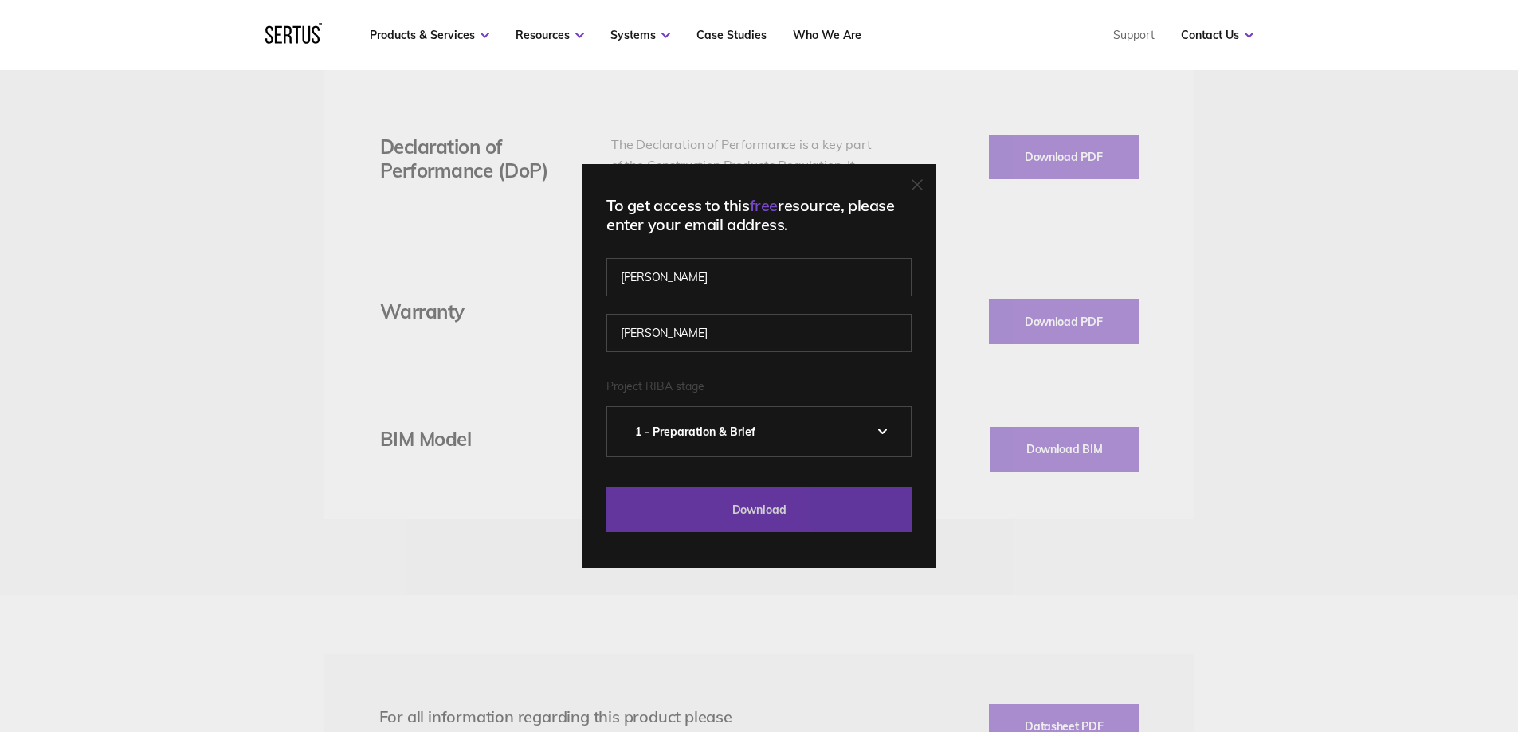
click at [852, 516] on input "Download" at bounding box center [758, 510] width 305 height 45
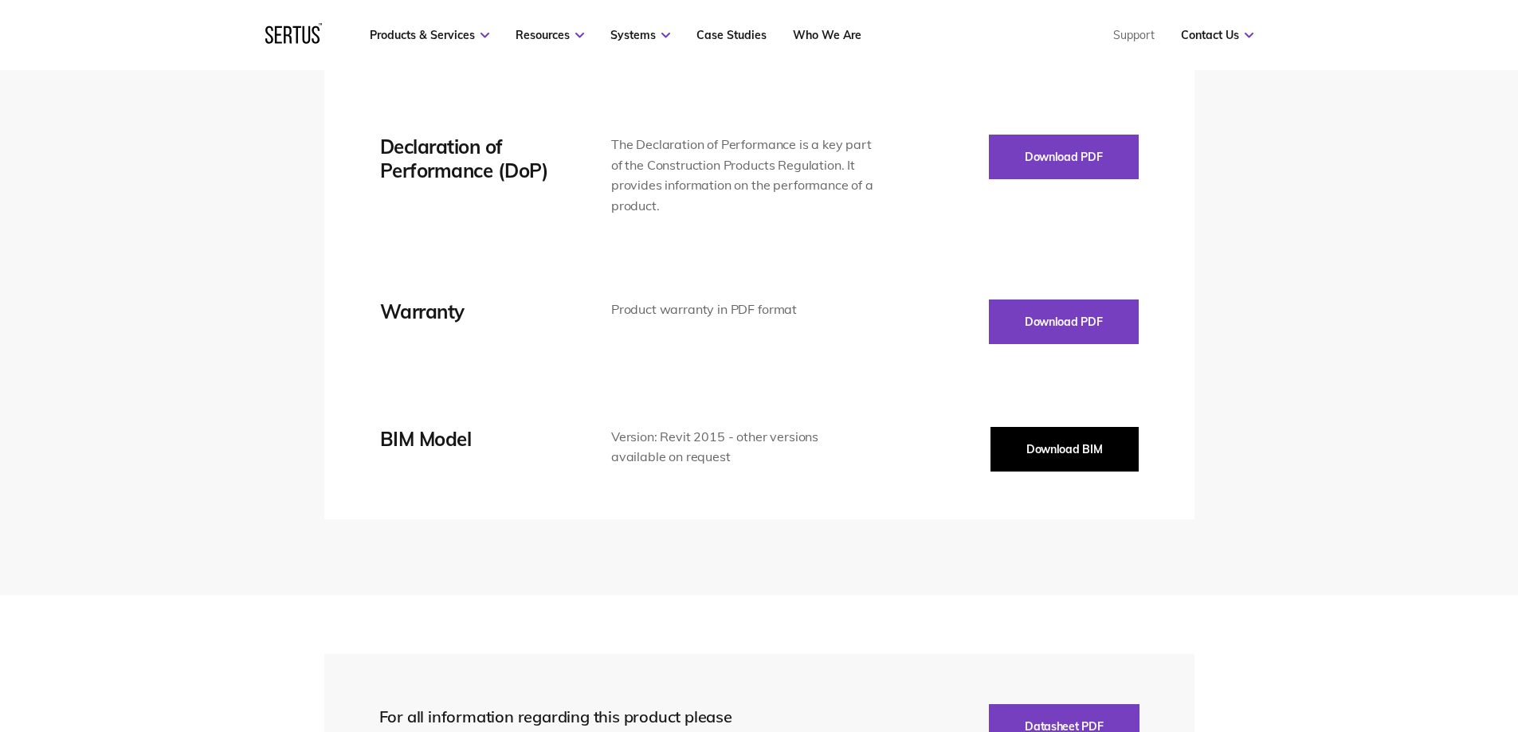
click at [1034, 447] on button "Download BIM" at bounding box center [1064, 449] width 148 height 45
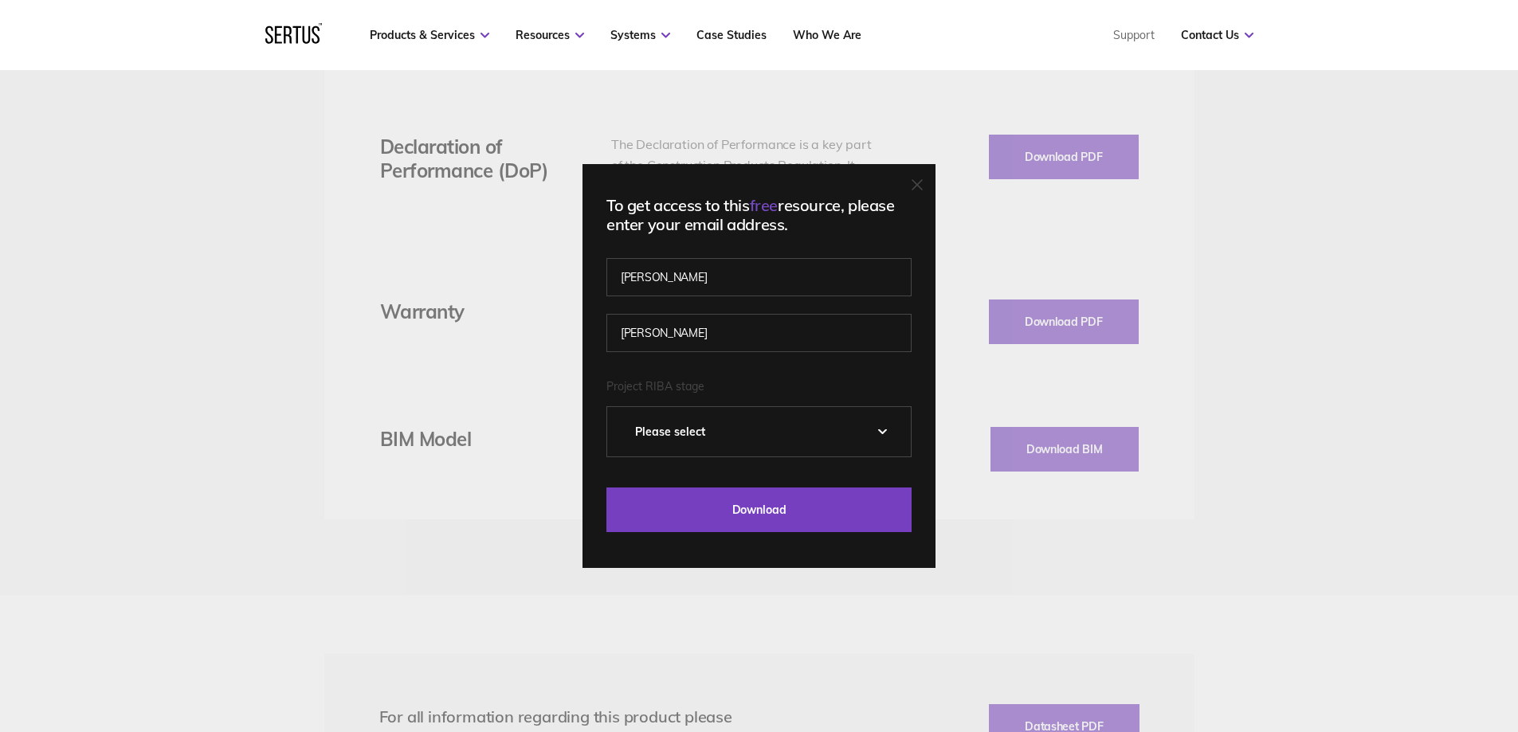
click at [753, 432] on select "Please Select 0 – Strategic Definition 1 - Preparation & Brief 2 - Concept Desi…" at bounding box center [759, 431] width 304 height 49
select select "1 - Preparation & Brief"
click at [613, 407] on select "Please Select 0 – Strategic Definition 1 - Preparation & Brief 2 - Concept Desi…" at bounding box center [759, 431] width 304 height 49
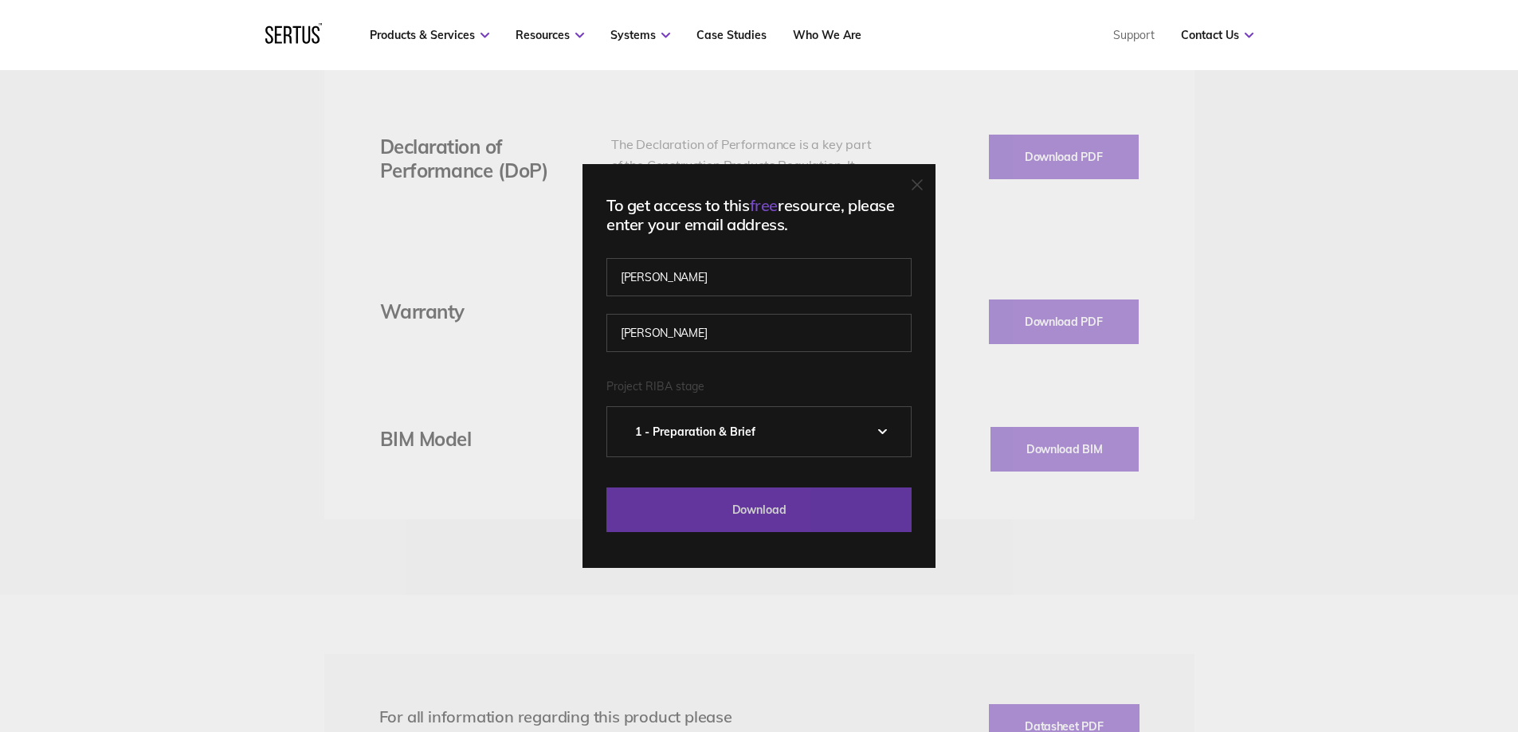
click at [752, 526] on input "Download" at bounding box center [758, 510] width 305 height 45
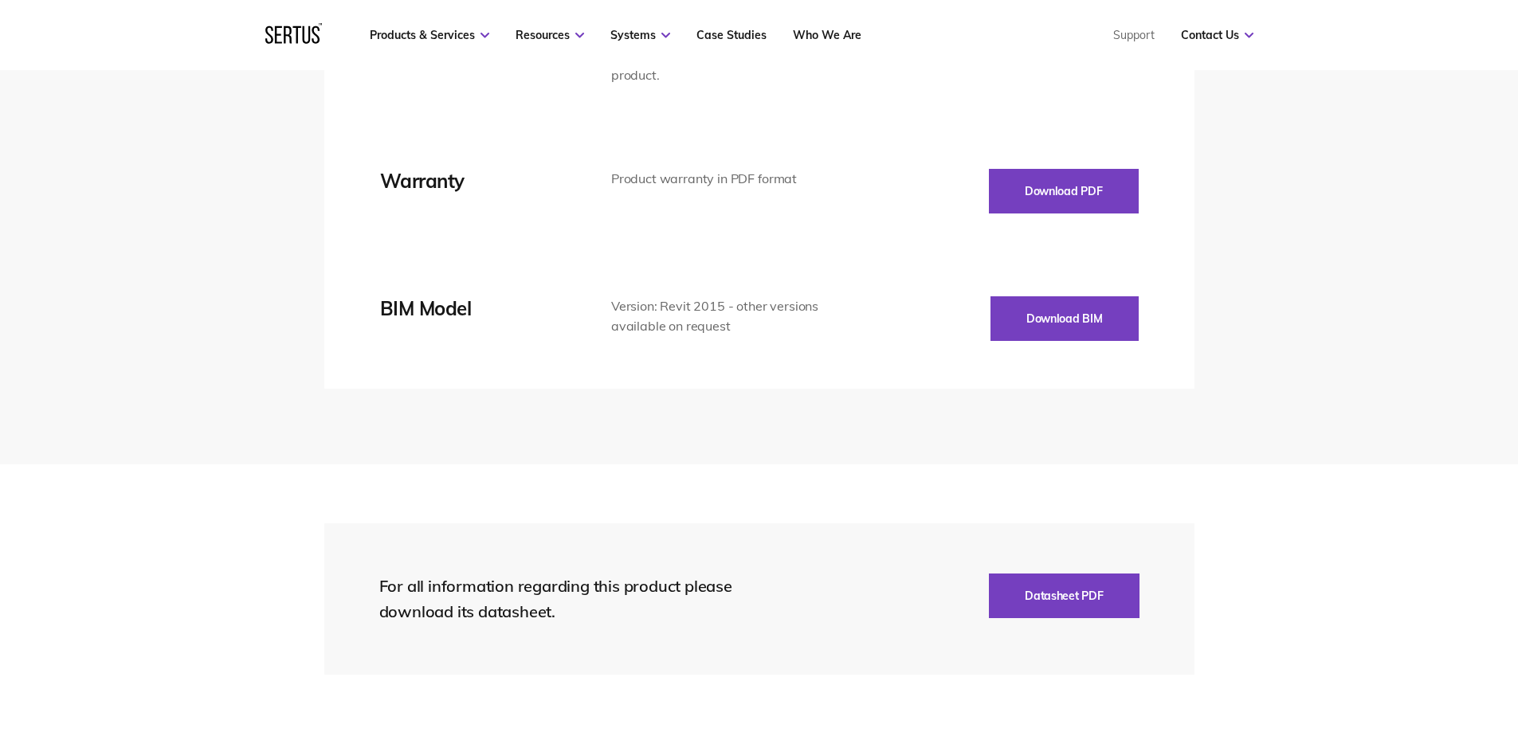
scroll to position [2948, 0]
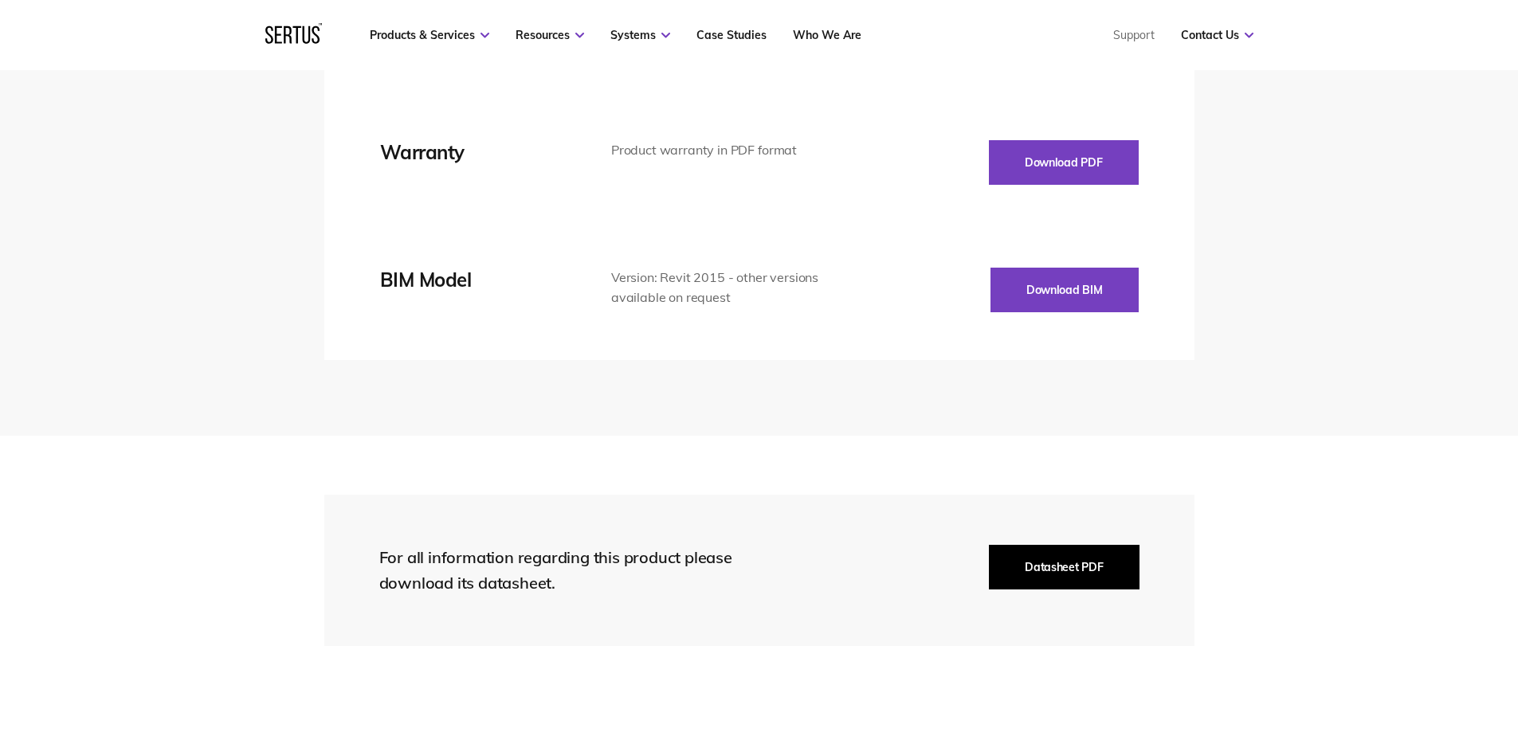
click at [1029, 574] on button "Datasheet PDF" at bounding box center [1064, 567] width 150 height 45
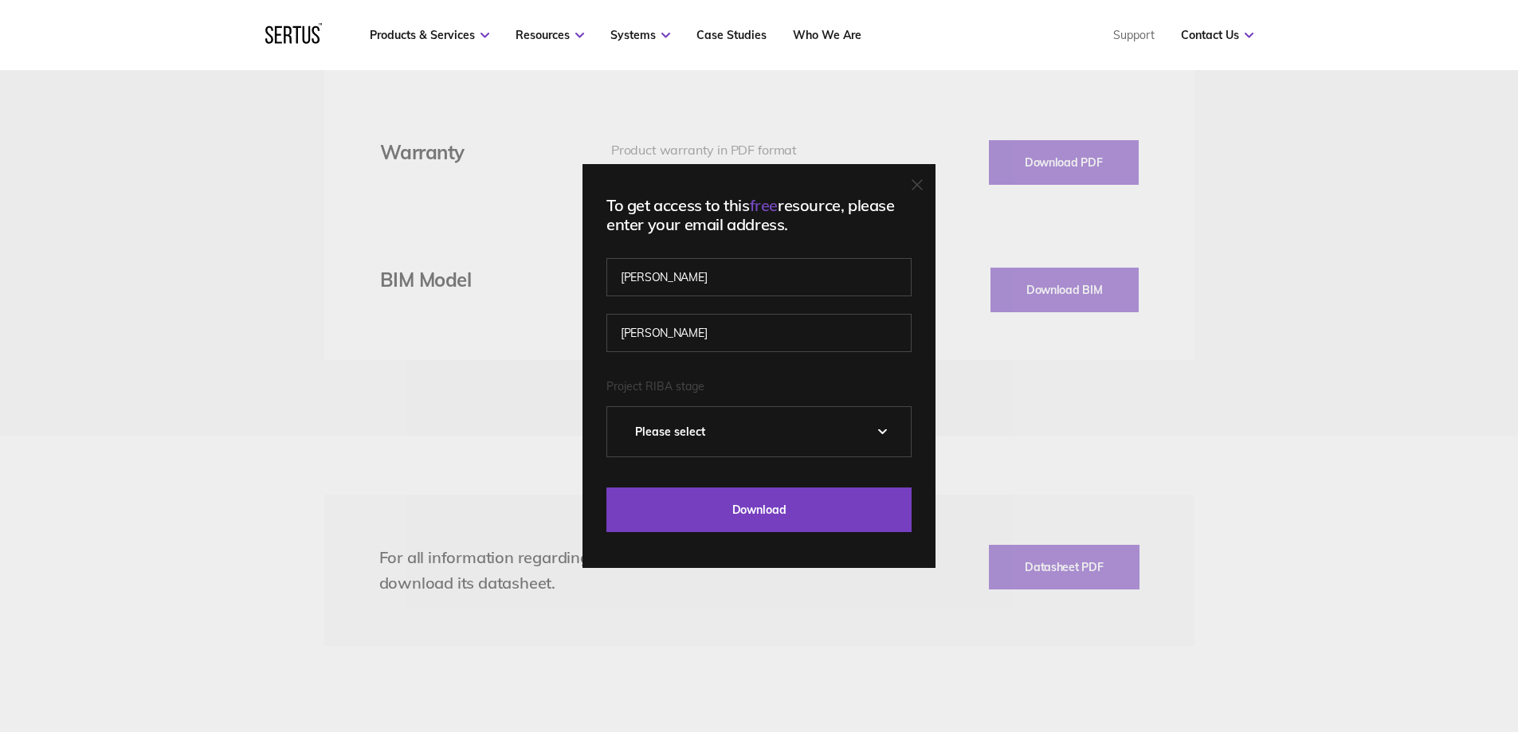
click at [718, 441] on select "Please Select 0 – Strategic Definition 1 - Preparation & Brief 2 - Concept Desi…" at bounding box center [759, 431] width 304 height 49
select select "1 - Preparation & Brief"
click at [613, 407] on select "Please Select 0 – Strategic Definition 1 - Preparation & Brief 2 - Concept Desi…" at bounding box center [759, 431] width 304 height 49
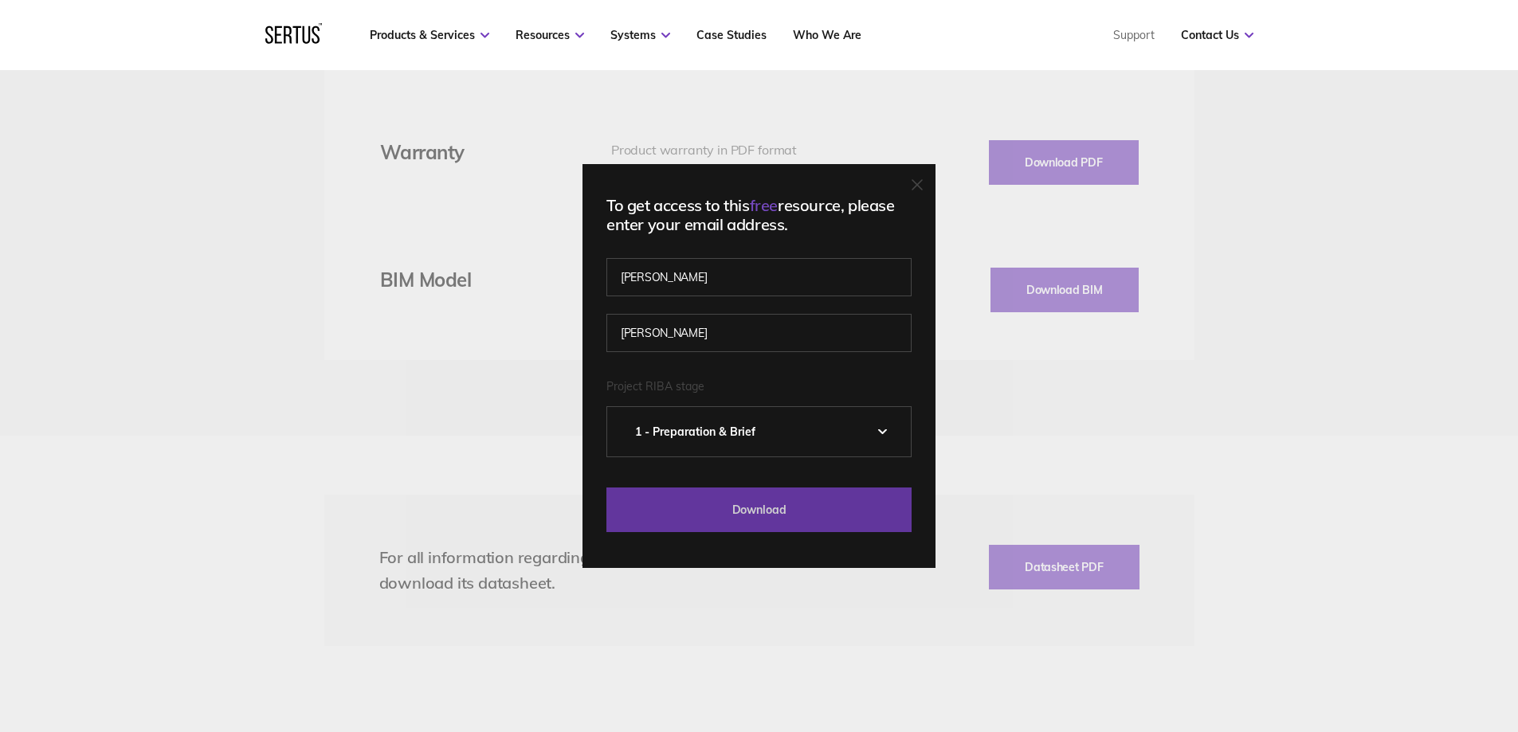
click at [724, 517] on input "Download" at bounding box center [758, 510] width 305 height 45
